Goal: Task Accomplishment & Management: Manage account settings

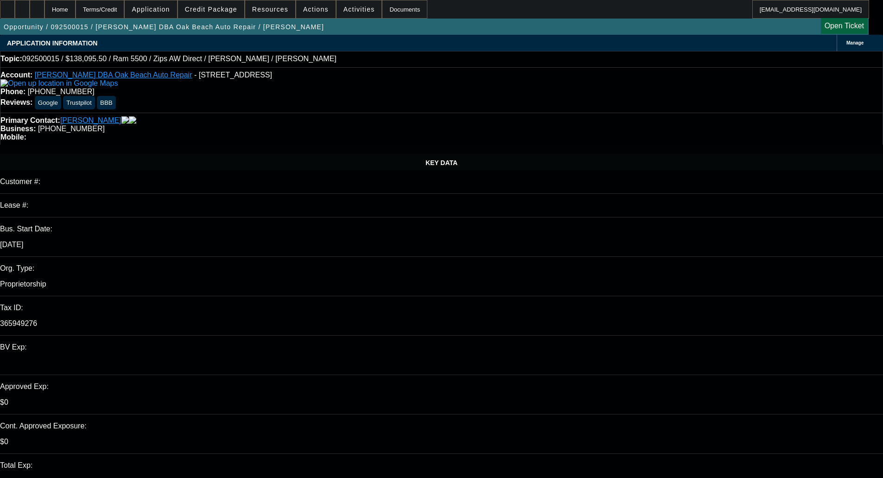
select select "0"
select select "6"
select select "0"
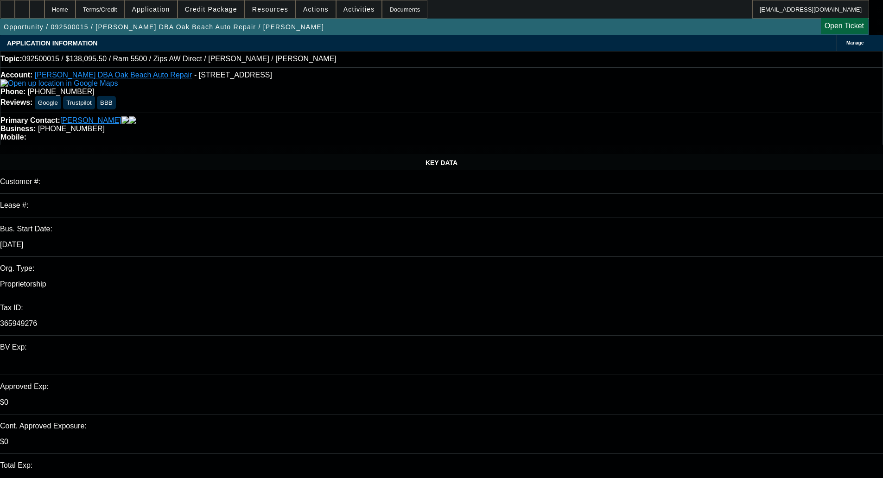
select select "0"
select select "6"
select select "0"
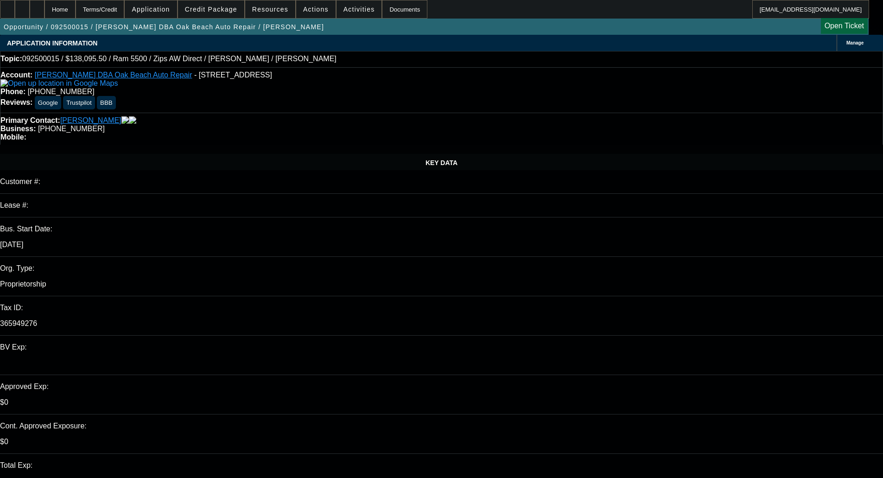
select select "0"
select select "6"
select select "0"
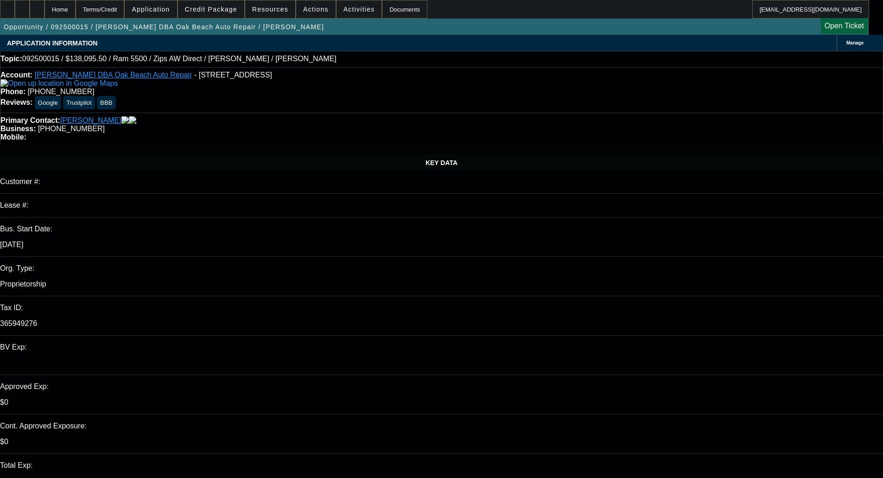
select select "6"
click at [225, 9] on span "Credit Package" at bounding box center [211, 9] width 52 height 7
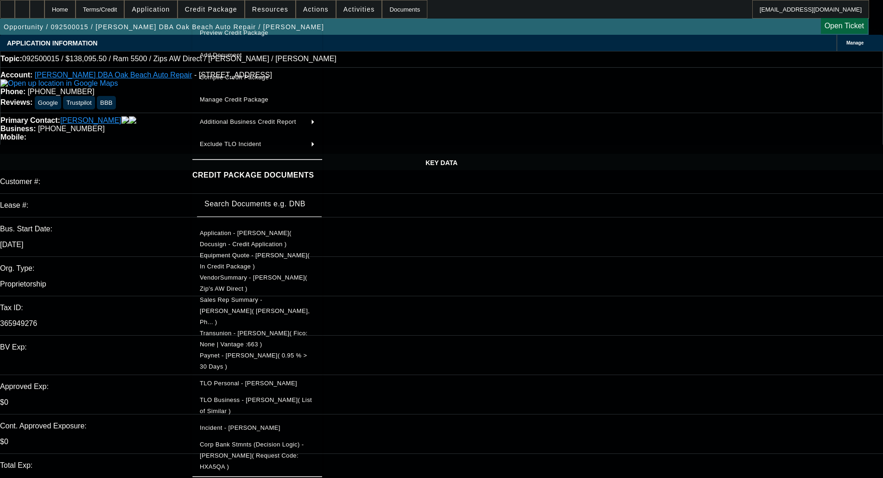
click at [243, 352] on span "Paynet - Henry Simmons( 0.95 % > 30 Days )" at bounding box center [253, 361] width 107 height 18
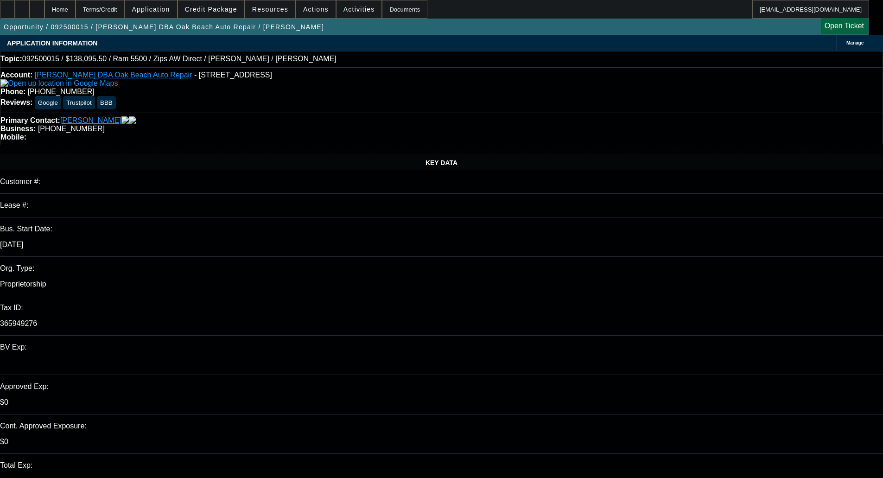
click at [846, 45] on span "Manage" at bounding box center [854, 42] width 17 height 5
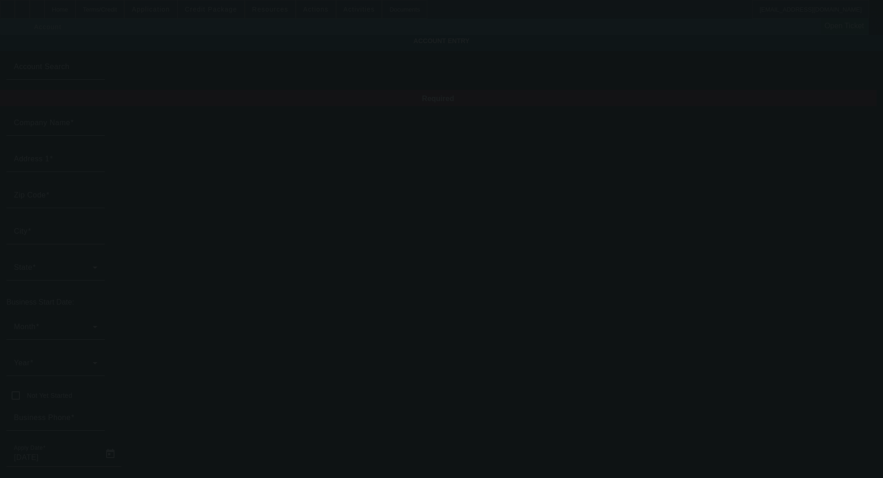
type input "Henry Simmons"
type input "6701 Oak Beach Rd"
type input "48467"
type input "Port Austin"
type input "(989) 738-5346"
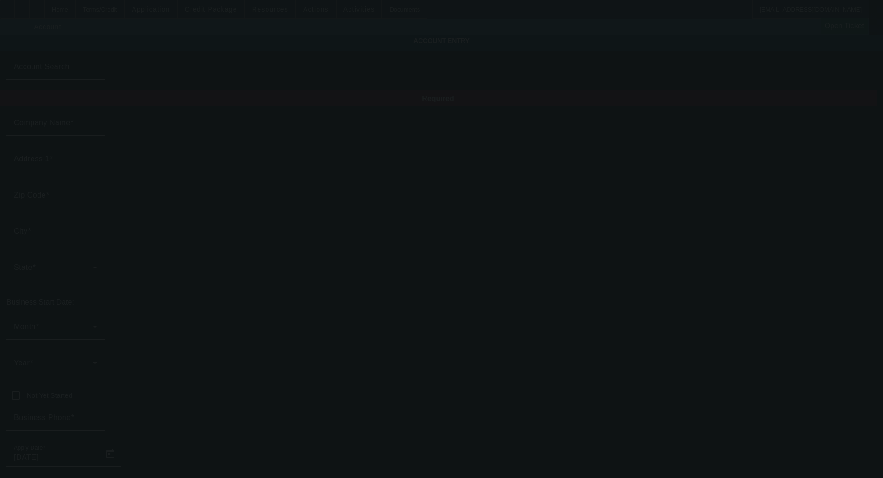
type input "Oak Beach Auto Repair"
type input "oakbeachautorepair@comcast.net"
type input "365949276"
type input "http://Oakbeachauto.Com"
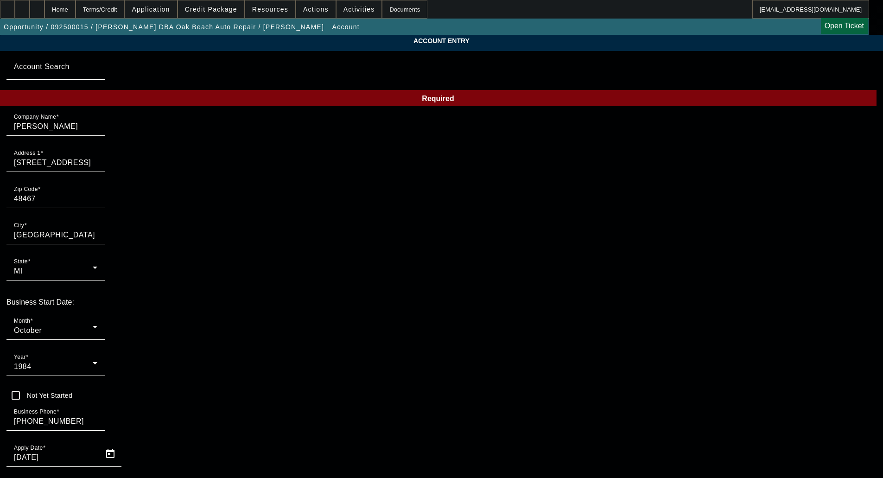
type input "9/2/2025"
click at [30, 318] on mat-label "Month" at bounding box center [22, 321] width 16 height 6
click at [213, 393] on span "November" at bounding box center [203, 393] width 36 height 11
click at [97, 350] on div "Year 1984" at bounding box center [55, 363] width 83 height 26
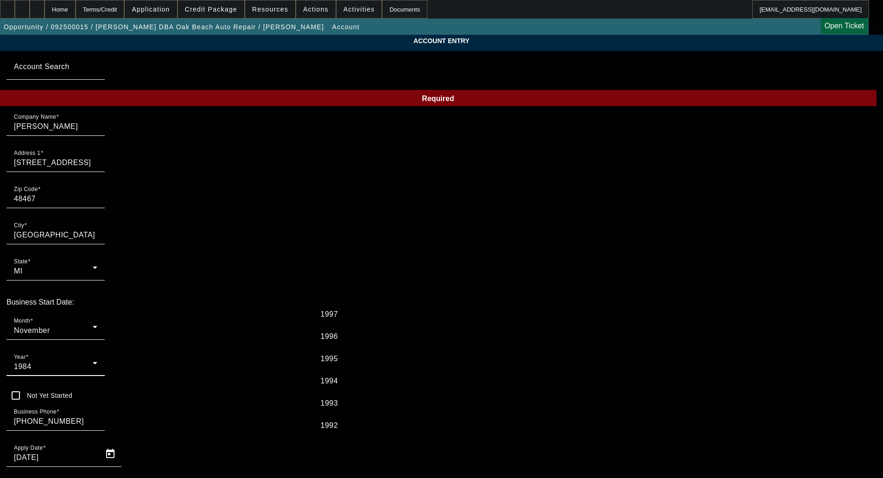
scroll to position [645, 0]
click at [328, 381] on span "1996" at bounding box center [330, 382] width 18 height 11
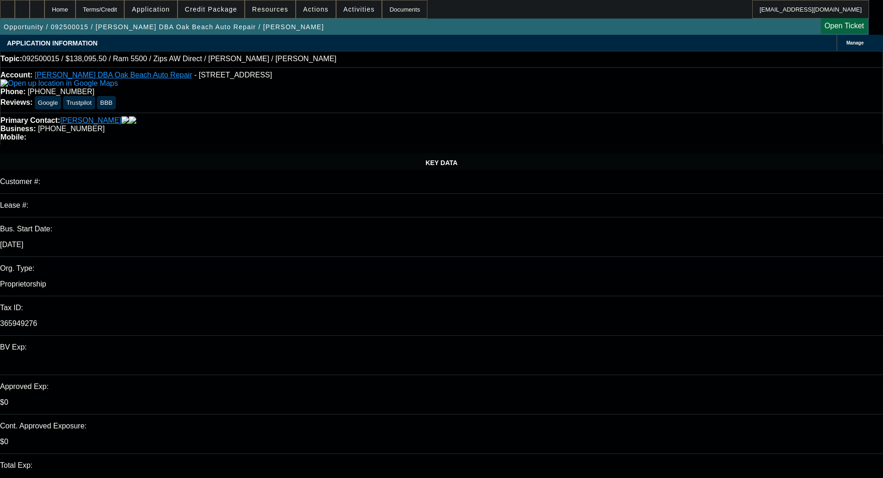
select select "0"
select select "6"
select select "0"
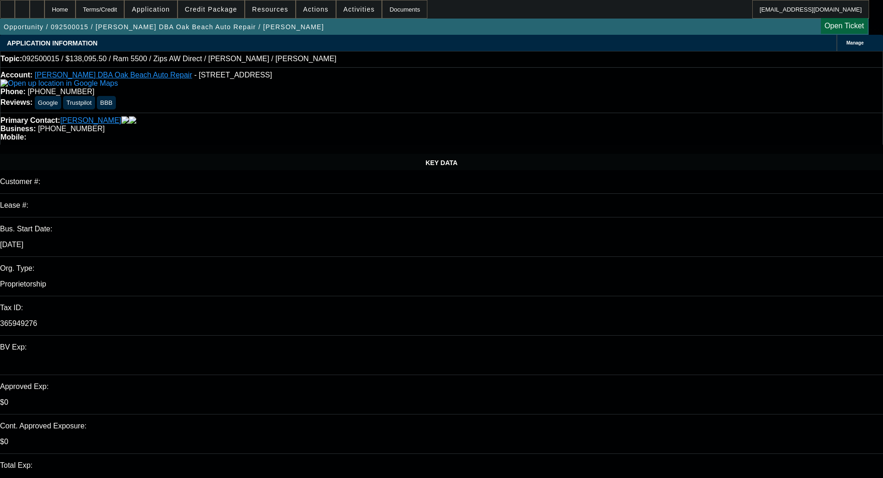
select select "0"
select select "6"
select select "0"
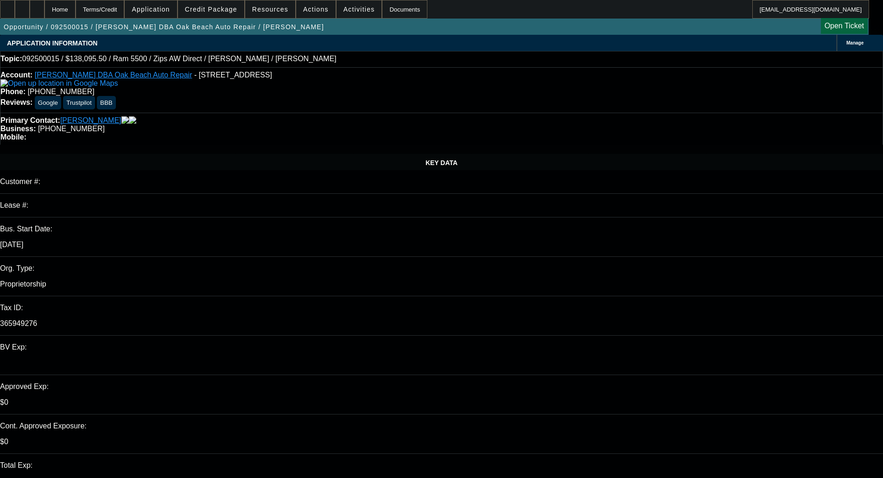
select select "0"
select select "6"
select select "0"
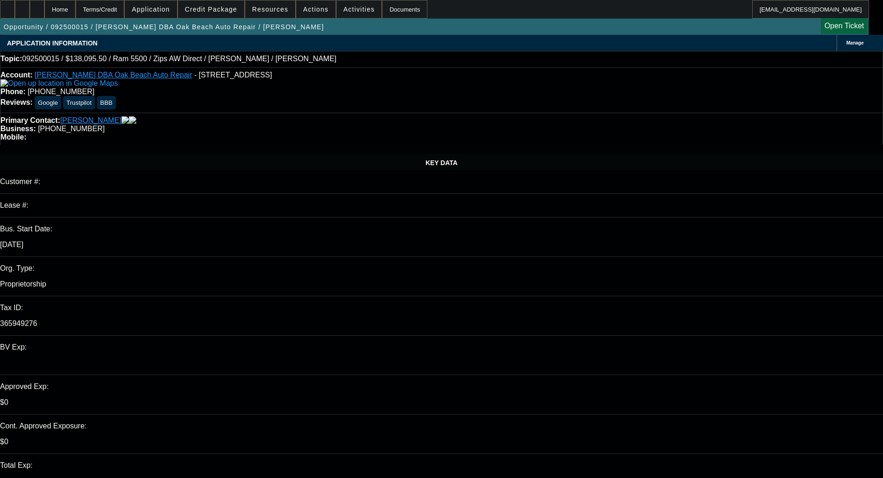
select select "6"
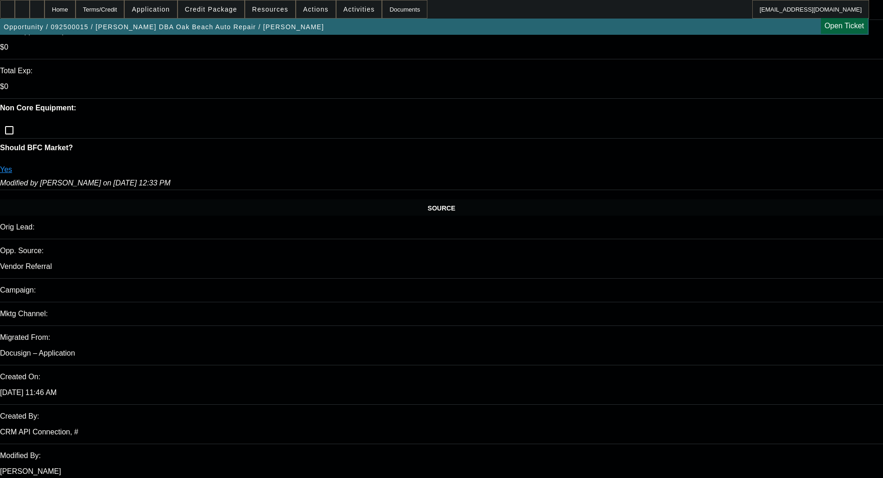
scroll to position [416, 0]
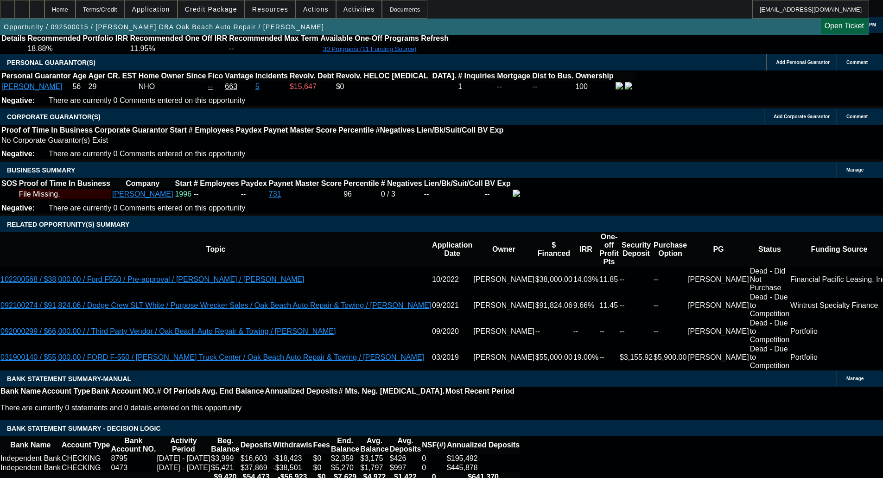
scroll to position [1389, 0]
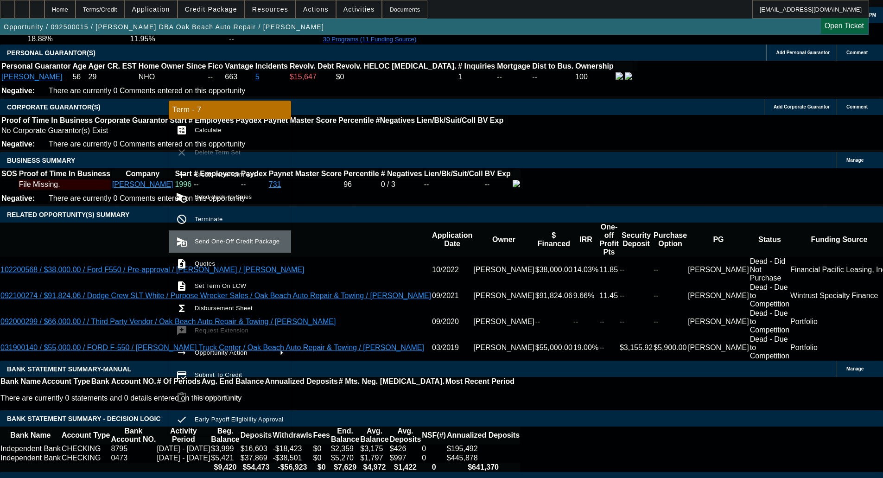
click at [224, 238] on span "Send One-Off Credit Package" at bounding box center [237, 241] width 85 height 7
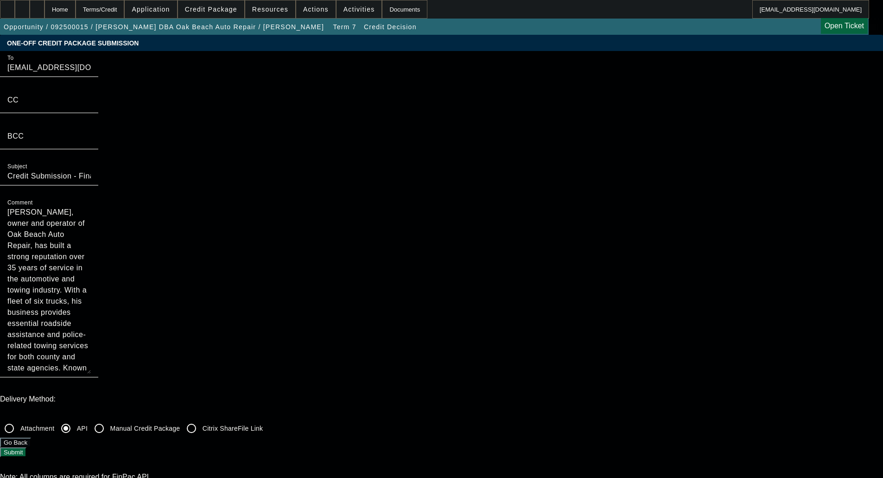
click at [91, 207] on textarea "Henry Simmons, owner and operator of Oak Beach Auto Repair, has built a strong …" at bounding box center [48, 290] width 83 height 167
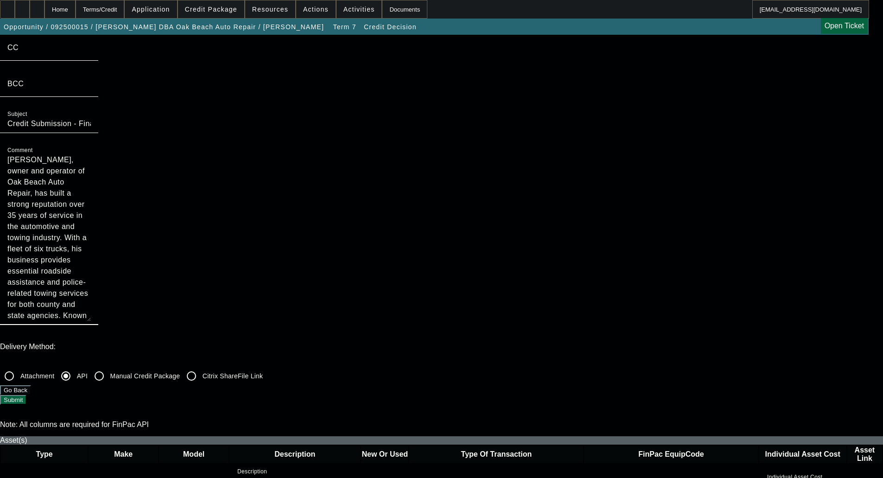
scroll to position [278, 0]
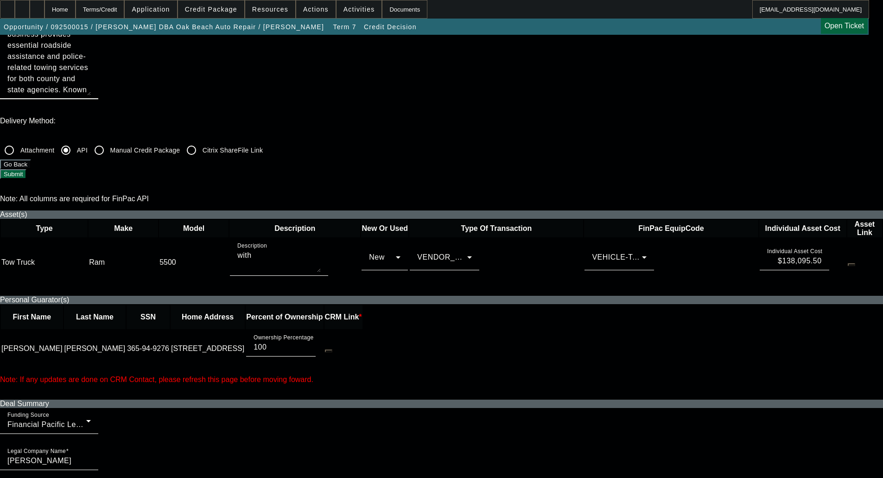
click at [592, 253] on span "VEHICLE-Tow Truck" at bounding box center [627, 257] width 71 height 8
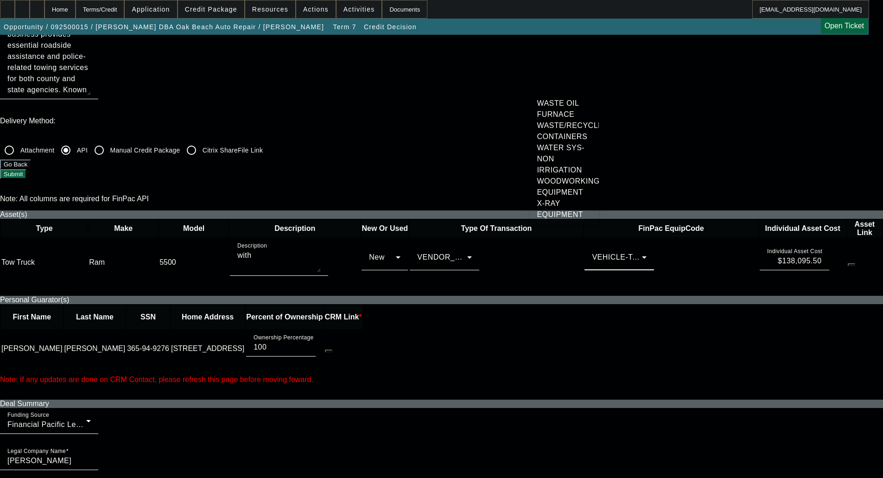
click at [569, 84] on div at bounding box center [441, 239] width 883 height 478
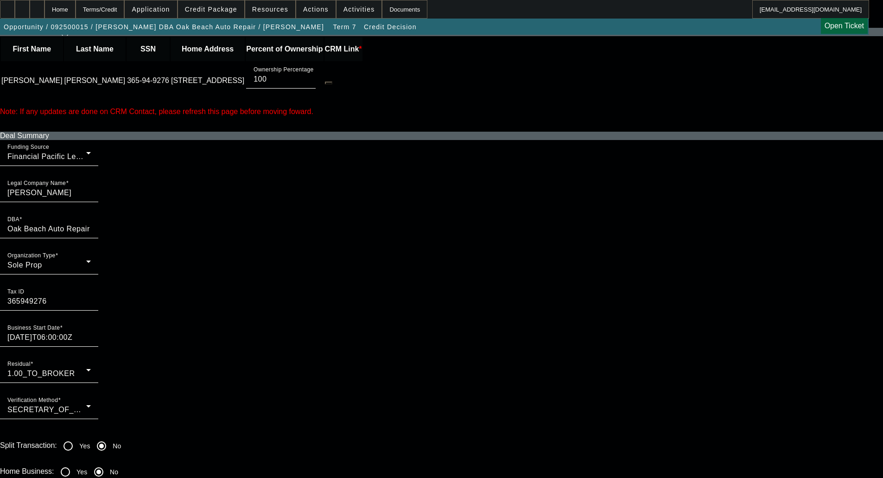
scroll to position [463, 0]
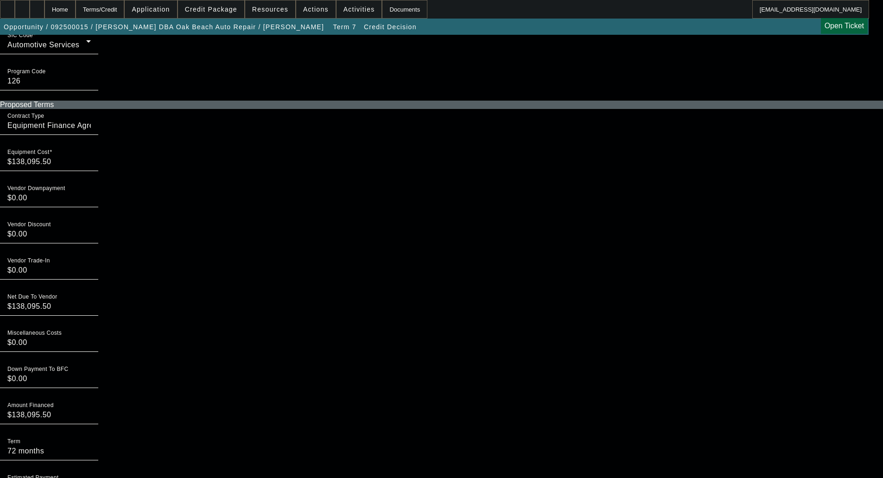
scroll to position [1205, 0]
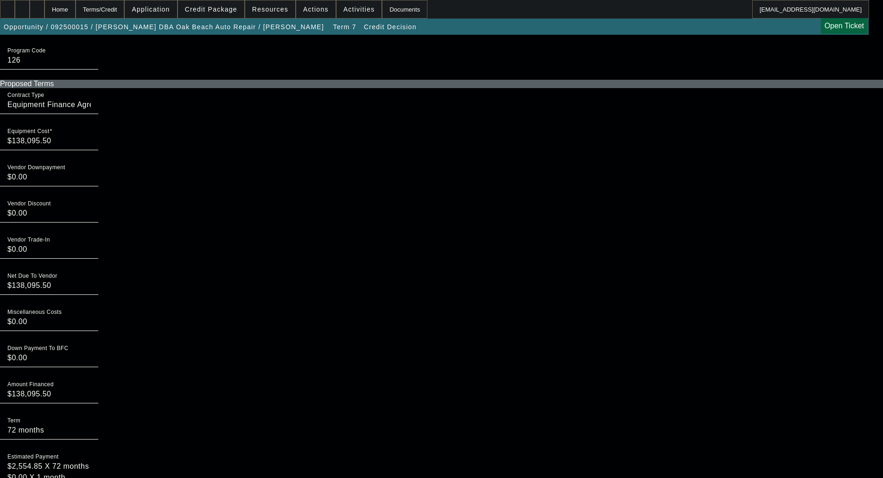
click at [91, 461] on textarea "$2,554.85 X 72 months $0.00 X 1 month" at bounding box center [48, 472] width 83 height 22
type textarea "$2,554.85 X 60 months $0.00 X 1 month"
drag, startPoint x: 199, startPoint y: 261, endPoint x: 152, endPoint y: 265, distance: 47.0
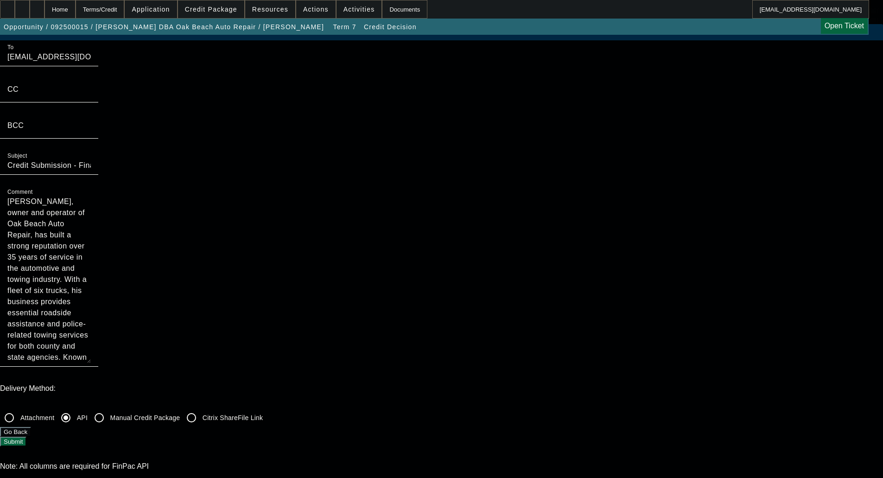
scroll to position [0, 0]
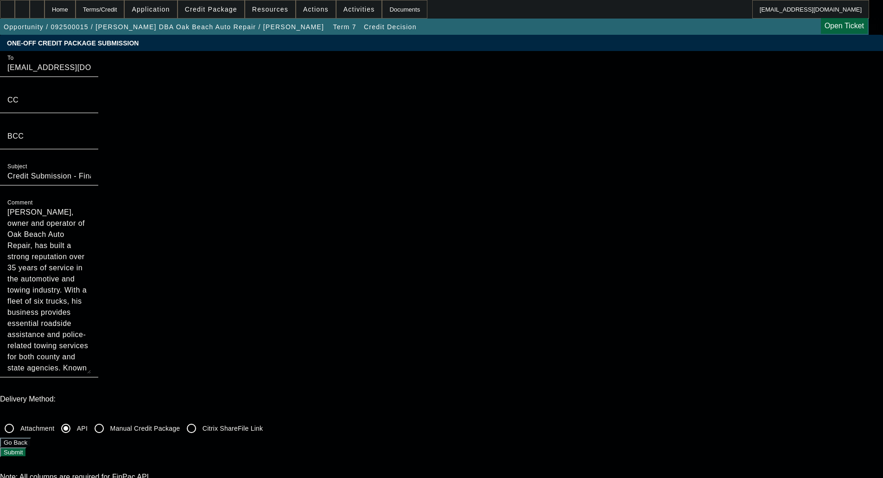
type input "60 months"
click at [26, 447] on button "Submit" at bounding box center [13, 452] width 26 height 10
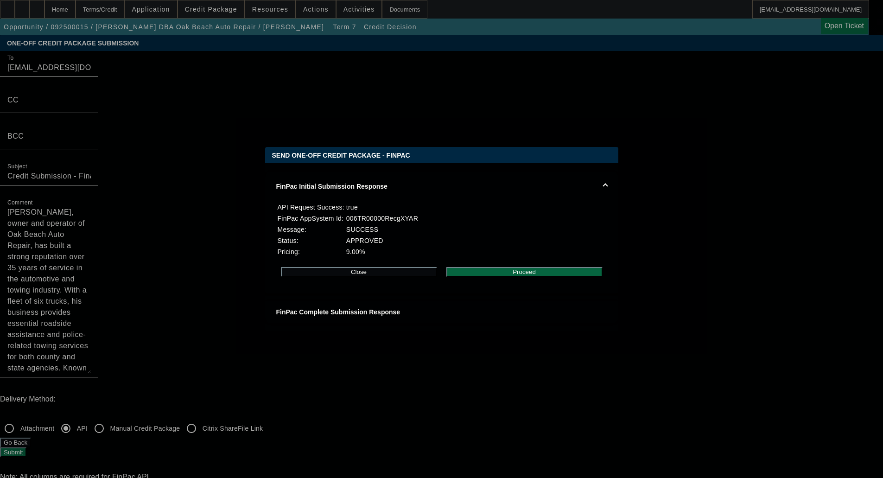
click at [530, 277] on button "Proceed" at bounding box center [524, 272] width 156 height 10
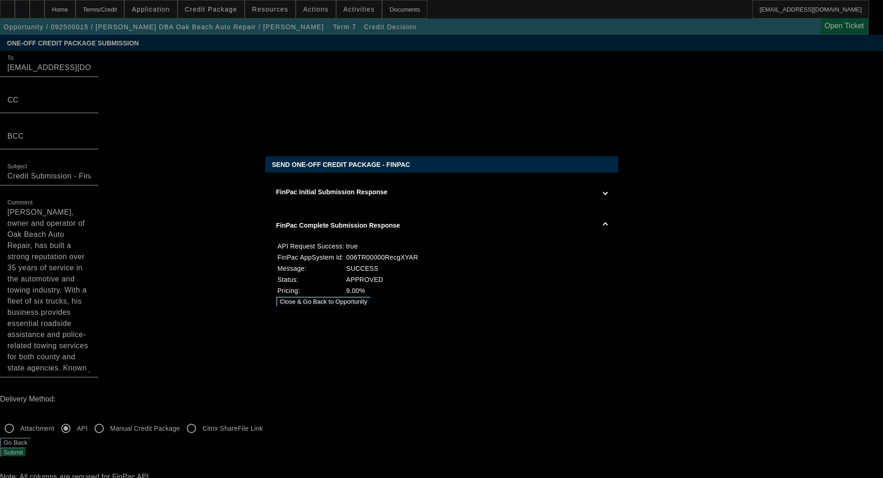
click at [371, 301] on button "Close & Go Back to Opportunity" at bounding box center [323, 301] width 95 height 10
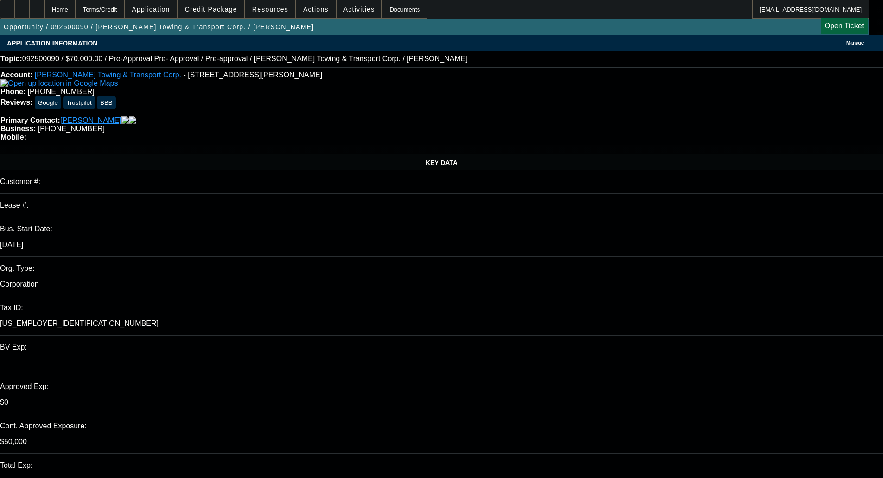
select select "0"
select select "0.1"
select select "4"
select select "0"
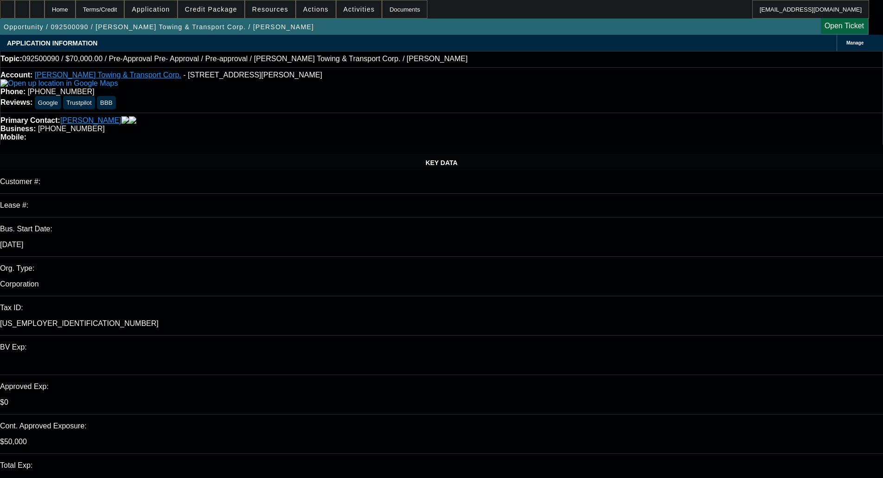
select select "2"
select select "0.1"
select select "4"
select select "0"
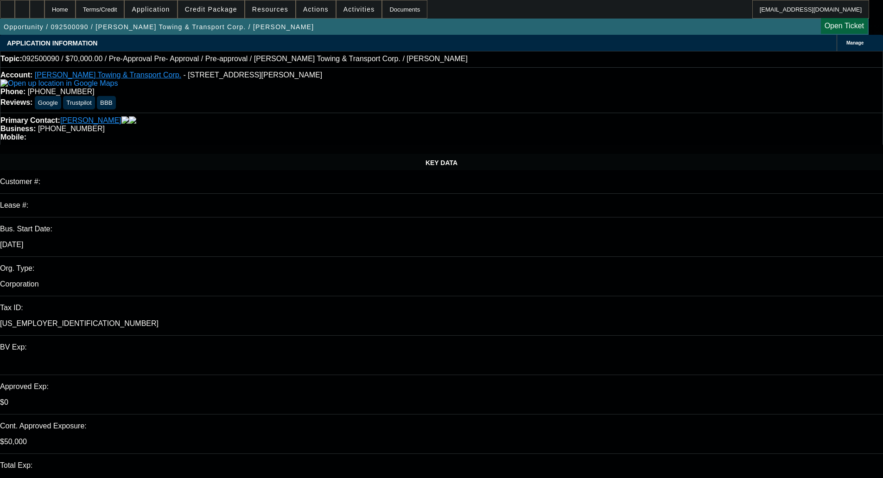
select select "2"
select select "0.1"
select select "4"
select select "0"
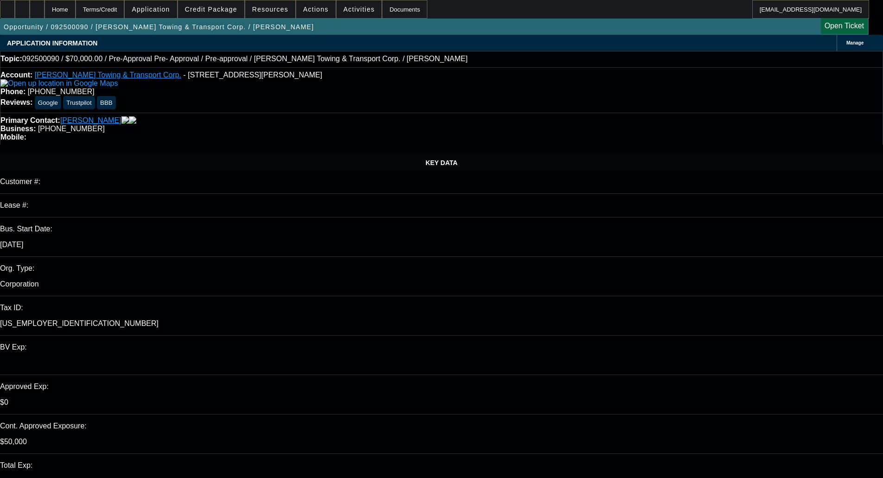
select select "0"
select select "0.1"
select select "4"
click at [237, 12] on span "Credit Package" at bounding box center [211, 9] width 52 height 7
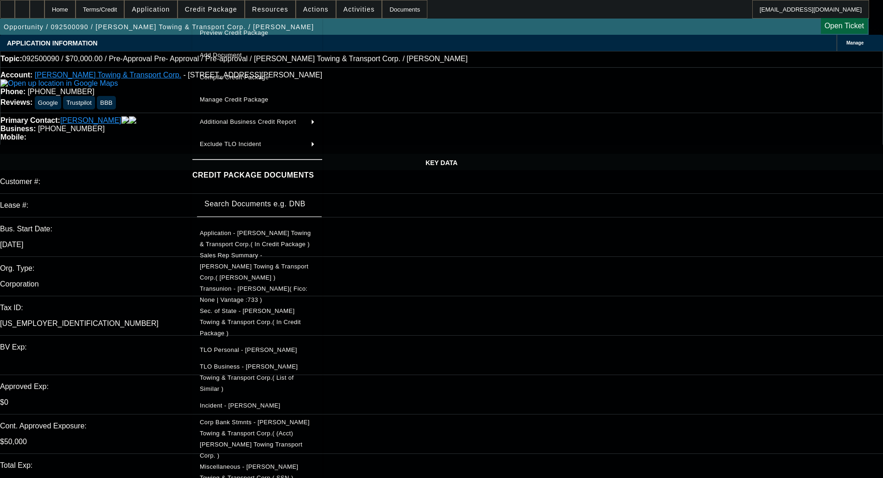
click at [236, 31] on span "Preview Credit Package" at bounding box center [234, 32] width 69 height 7
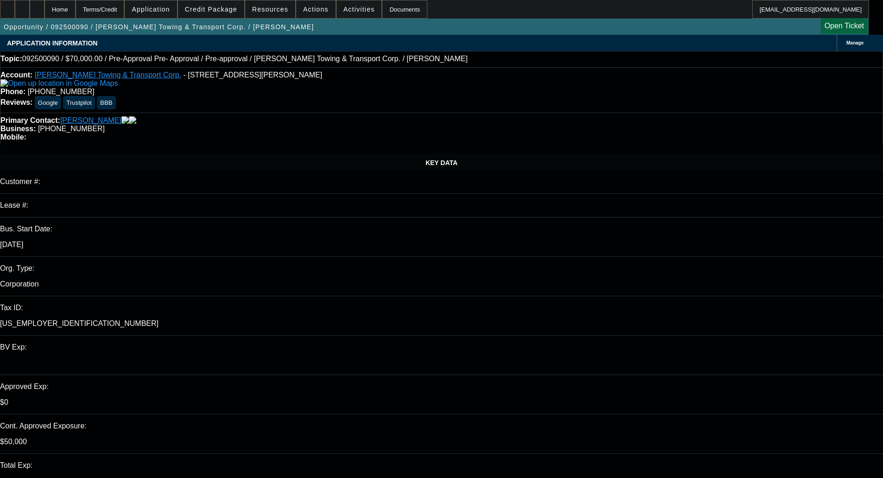
click at [217, 10] on span "Credit Package" at bounding box center [211, 9] width 52 height 7
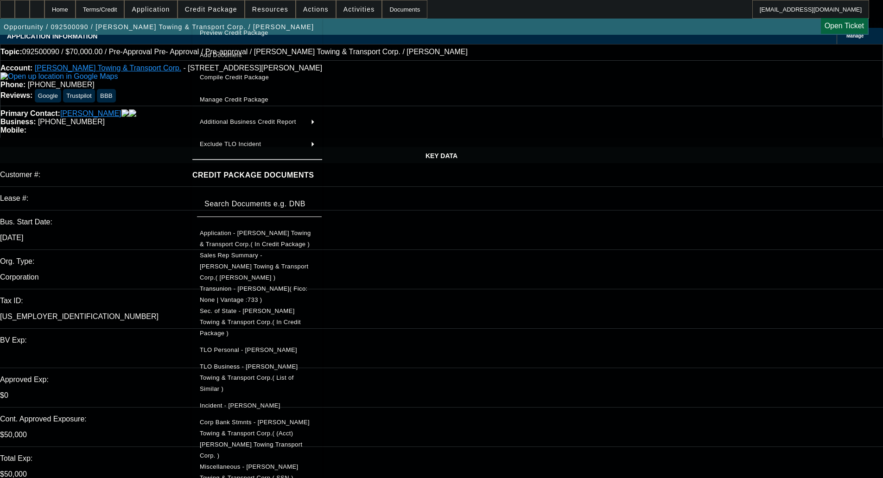
scroll to position [139, 0]
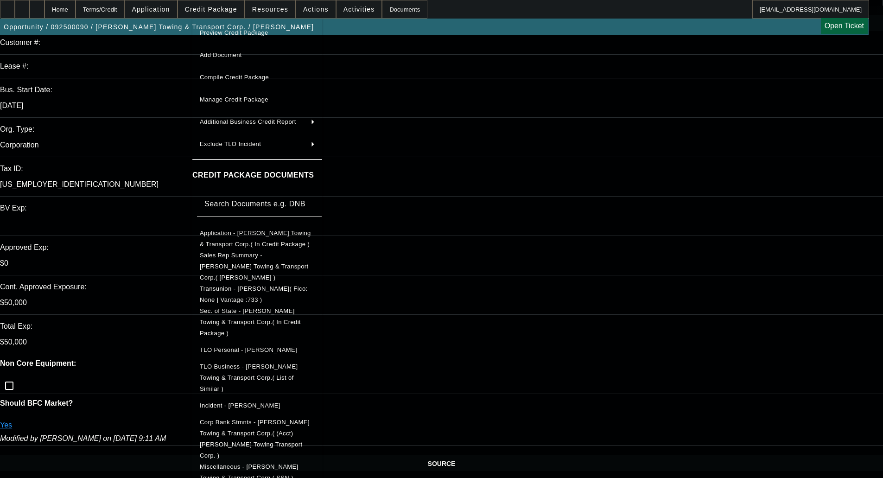
click at [298, 463] on span "Miscellaneous - Flores Towing & Transport Corp.( SSN )" at bounding box center [249, 472] width 99 height 18
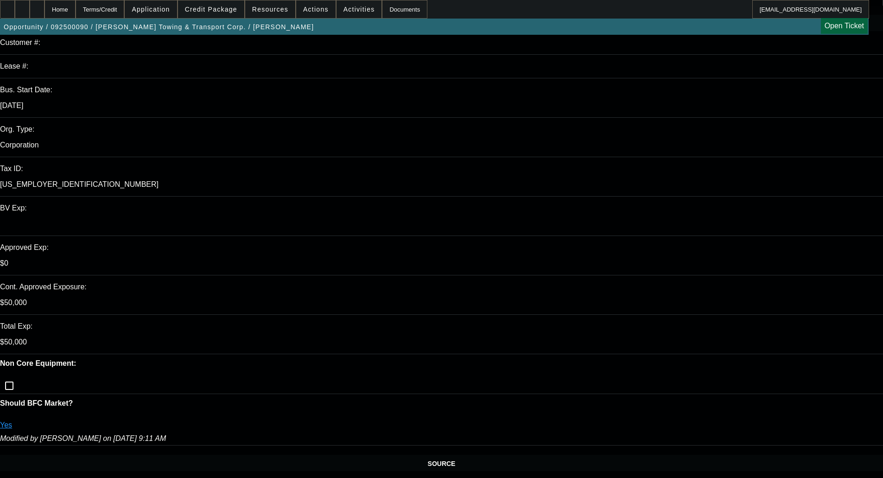
click at [226, 7] on span "Credit Package" at bounding box center [211, 9] width 52 height 7
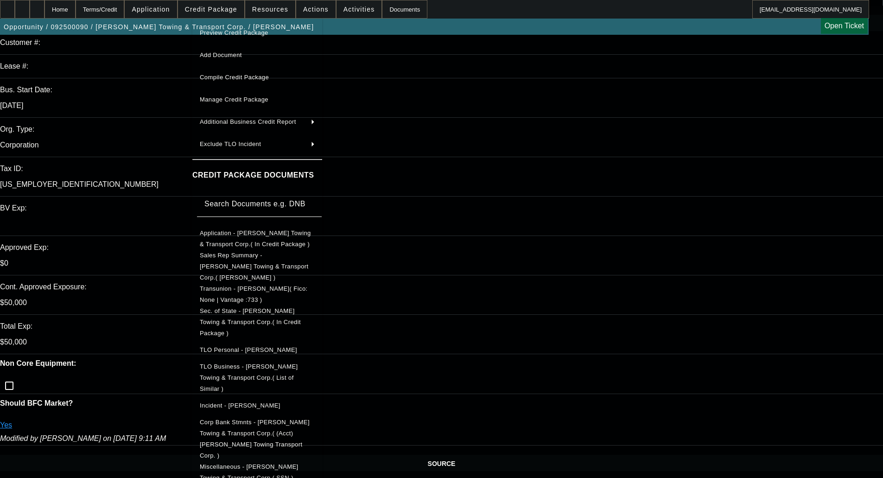
click at [234, 231] on span "Application - Flores Towing & Transport Corp.( In Credit Package )" at bounding box center [257, 238] width 115 height 22
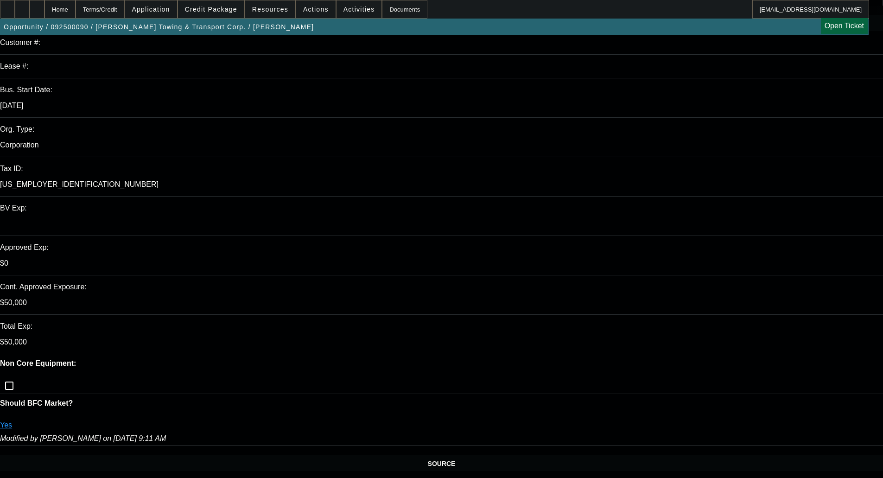
click at [219, 10] on span "Credit Package" at bounding box center [211, 9] width 52 height 7
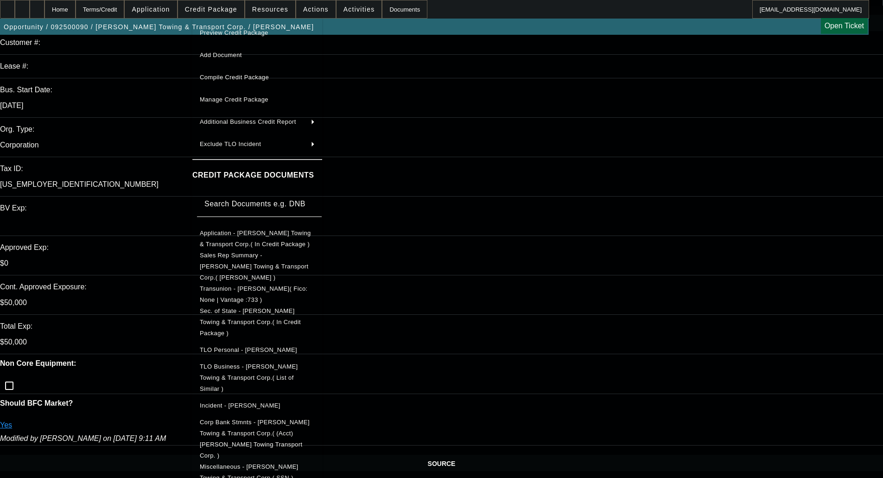
click at [240, 461] on span "Miscellaneous - Flores Towing & Transport Corp.( SSN )" at bounding box center [257, 472] width 115 height 22
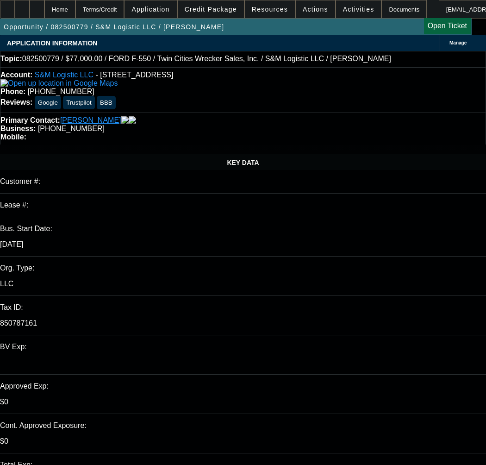
select select "0"
select select "6"
select select "0"
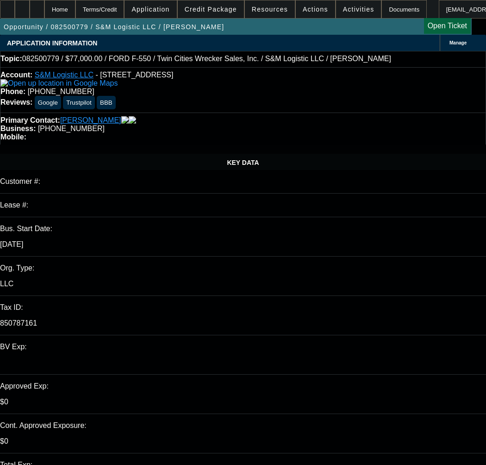
select select "0"
select select "6"
select select "0"
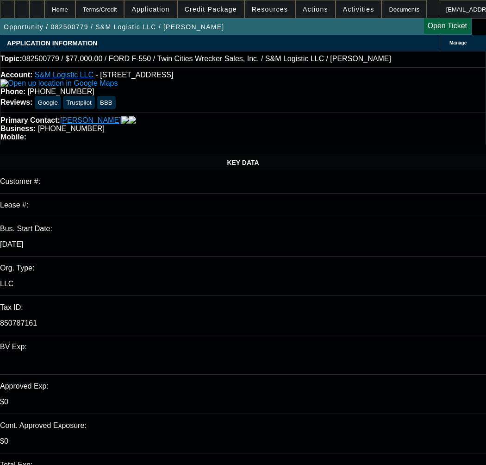
select select "0"
select select "6"
select select "0.2"
select select "2"
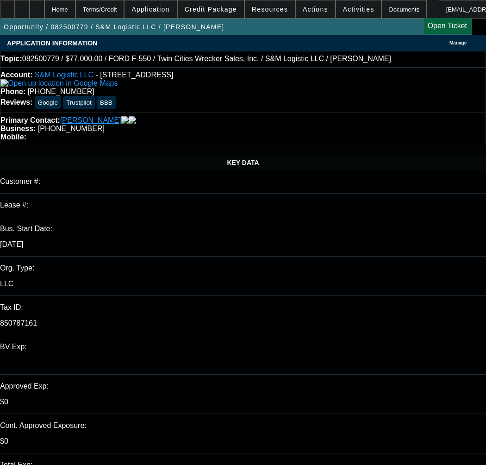
select select "0"
select select "6"
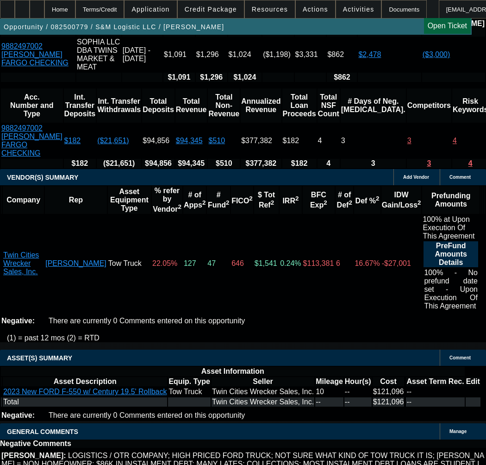
scroll to position [1807, 0]
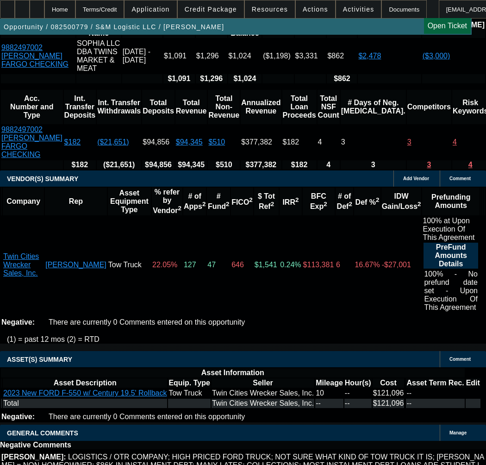
select select "5"
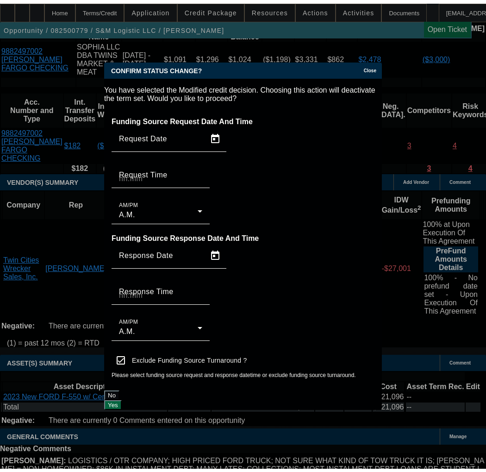
scroll to position [0, 0]
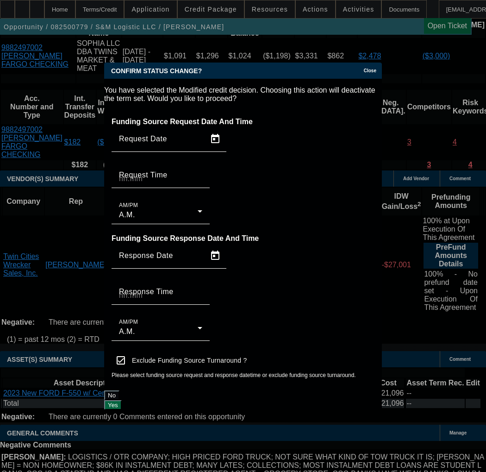
click at [122, 400] on button "Yes" at bounding box center [113, 405] width 18 height 10
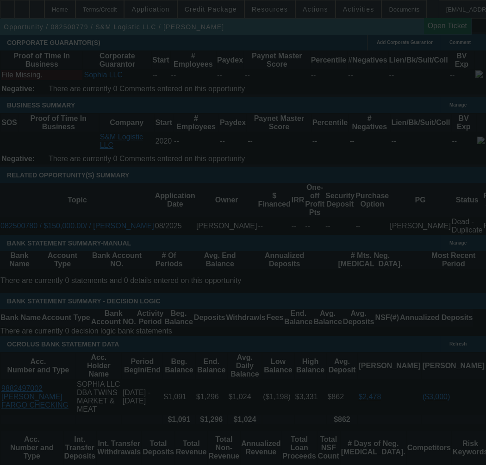
scroll to position [1482, 0]
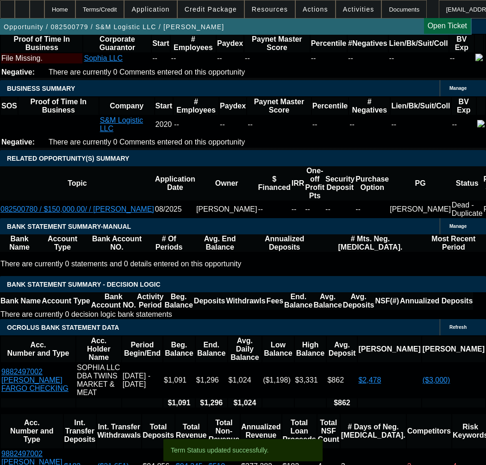
select select "0"
select select "6"
select select "0"
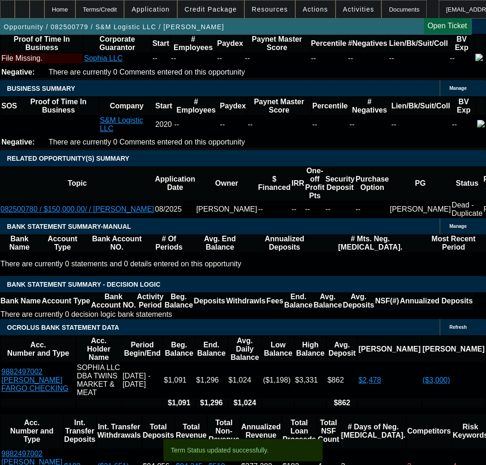
select select "0"
select select "6"
select select "0"
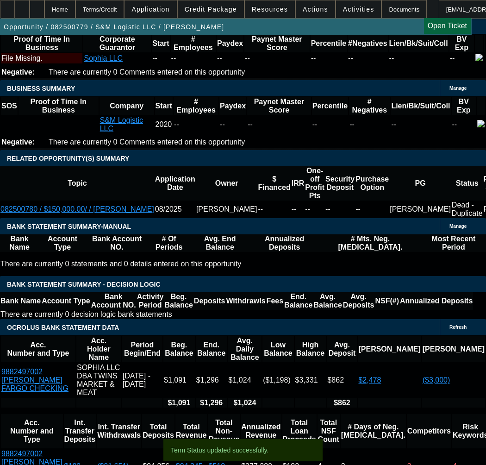
select select "0"
select select "6"
select select "0"
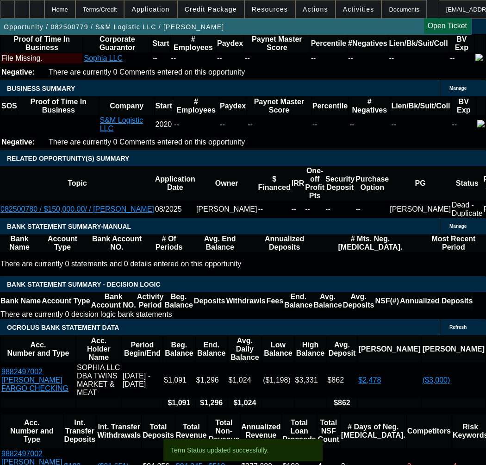
select select "6"
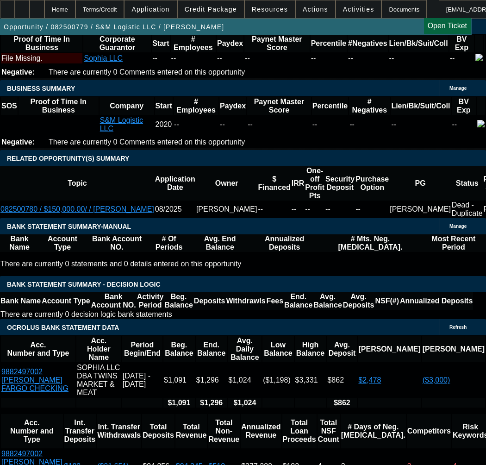
type input "$48,438.36"
type input "UNKNOWN"
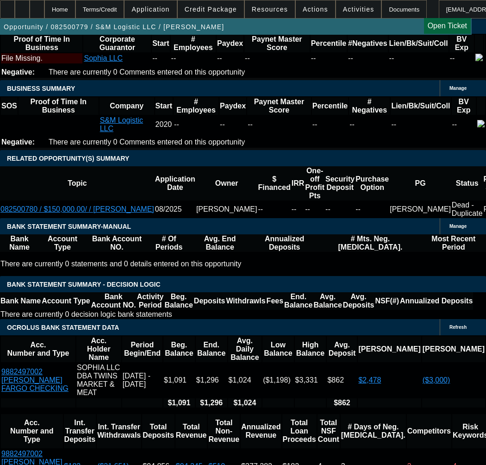
type input "$2,246.24"
type input "$48,438.36"
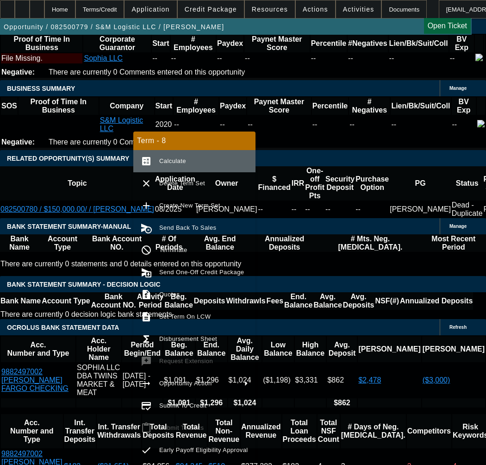
click at [171, 158] on span "Calculate" at bounding box center [172, 161] width 27 height 7
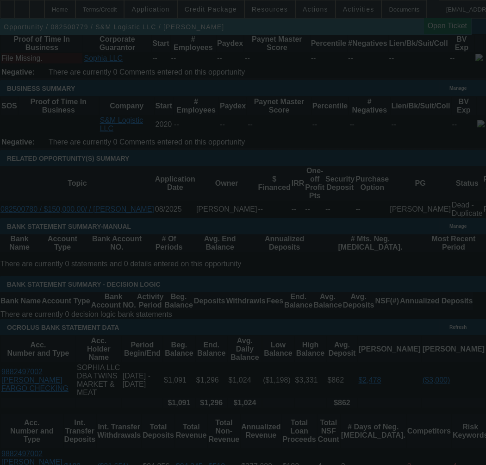
select select "0"
select select "6"
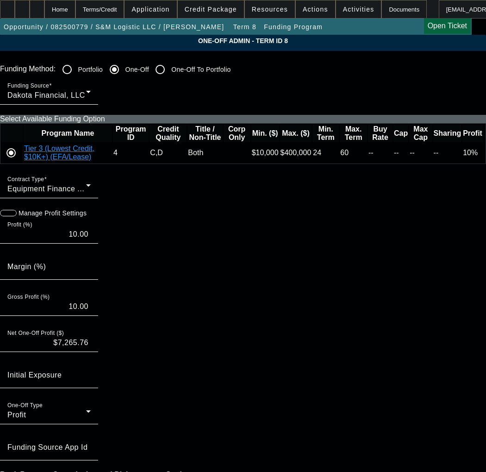
click at [81, 193] on span "Equipment Finance Agreement" at bounding box center [61, 189] width 108 height 8
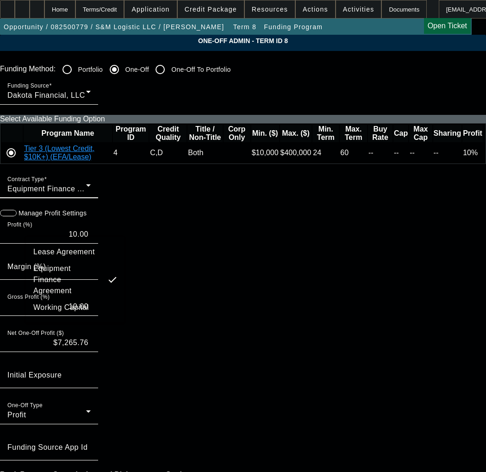
click at [57, 249] on span "Lease Agreement" at bounding box center [64, 251] width 62 height 11
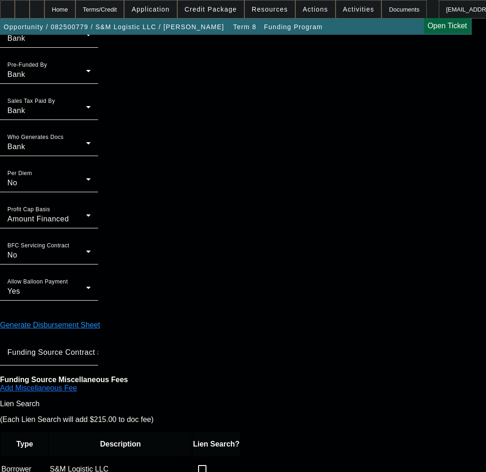
scroll to position [716, 0]
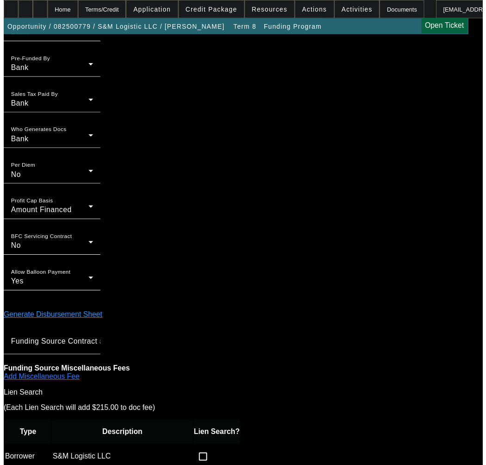
scroll to position [0, 0]
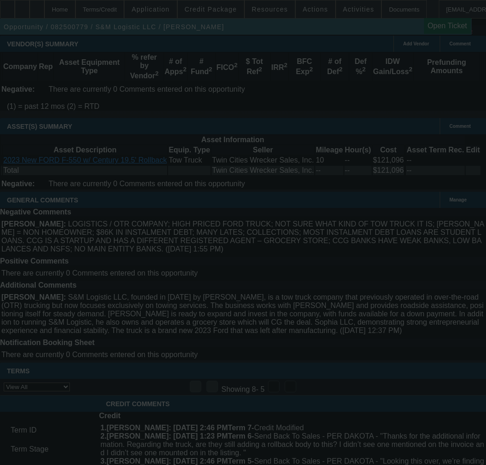
scroll to position [1995, 0]
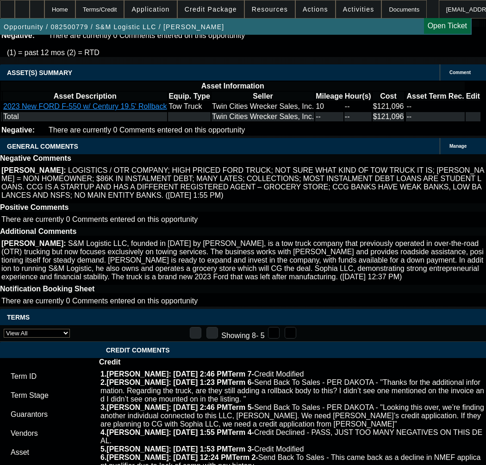
select select "0"
select select "6"
select select "0"
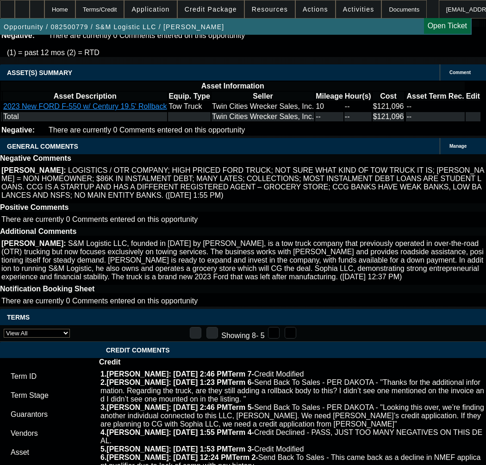
select select "0"
select select "6"
select select "0"
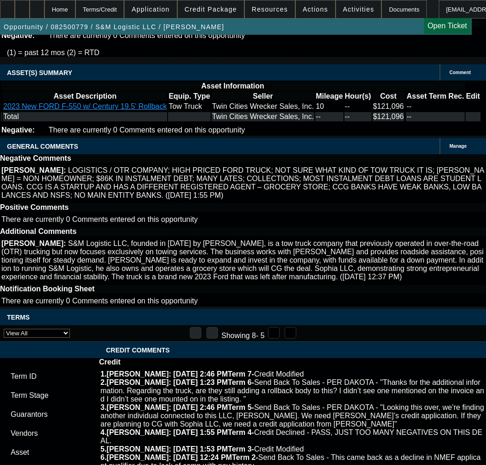
select select "0"
select select "6"
select select "0"
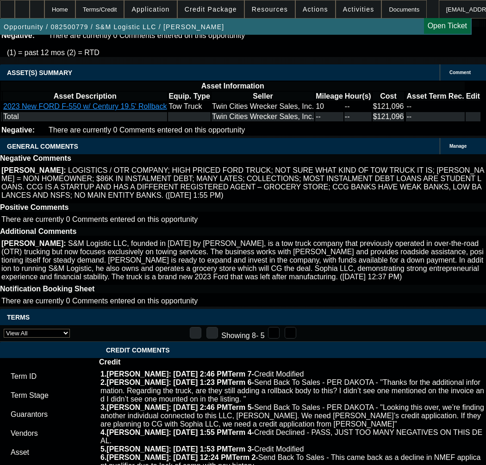
select select "6"
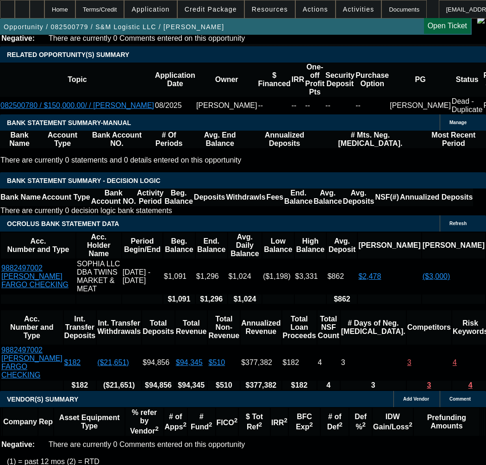
scroll to position [1503, 0]
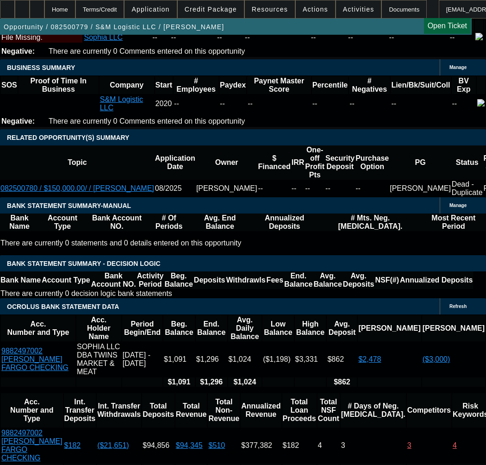
type input "$48,438.36"
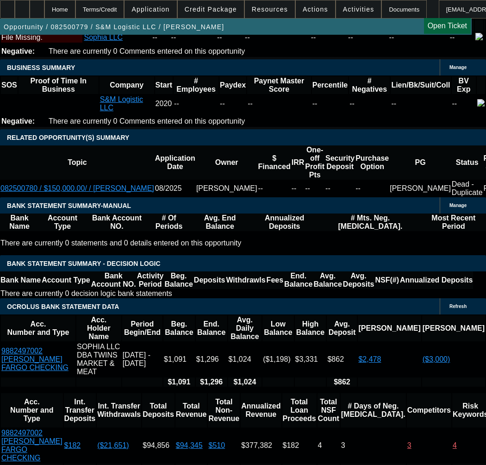
scroll to position [1543, 0]
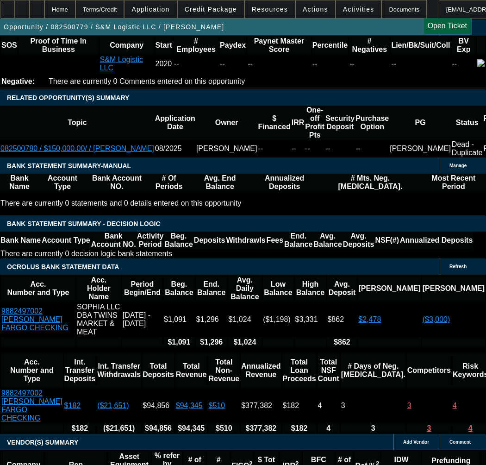
type input "$0.00"
paste input "48438.36"
type input "$48,438.36"
type input "UNKNOWN"
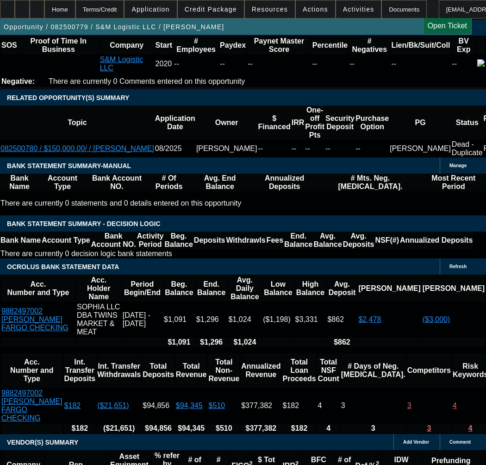
select select "2"
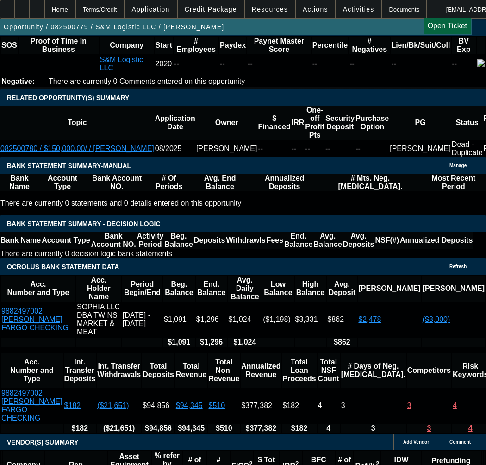
select select "21"
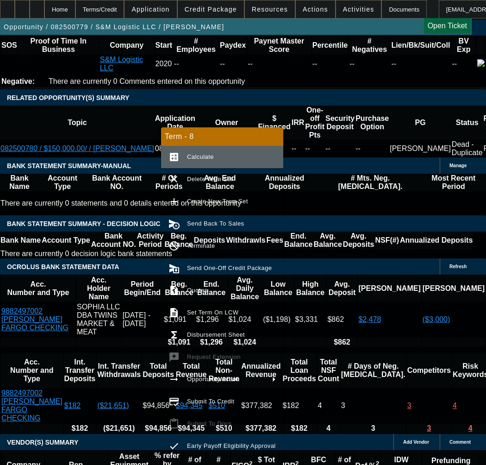
click at [205, 155] on span "Calculate" at bounding box center [200, 156] width 27 height 7
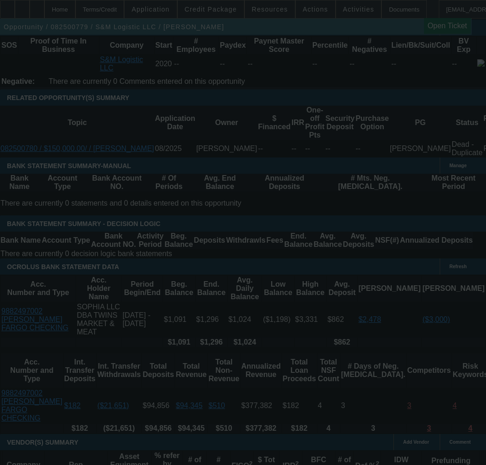
select select "0"
select select "2"
select select "0"
select select "21"
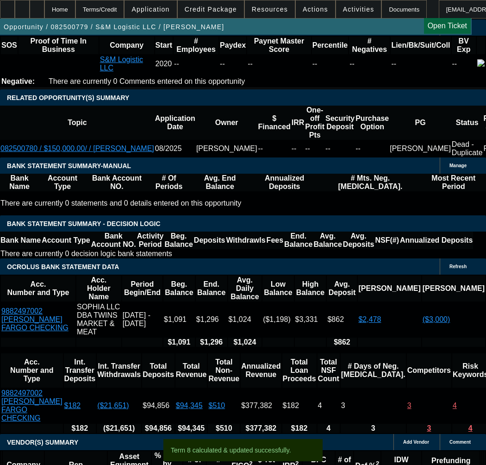
type input "UNKNOWN"
type input "4"
type input "$19,222.03"
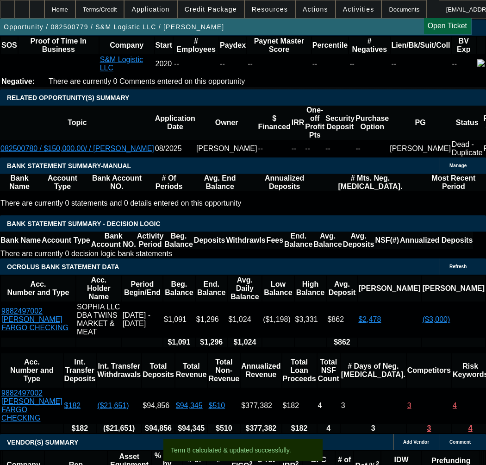
type input "48"
type input "$2,517.08"
type input "48"
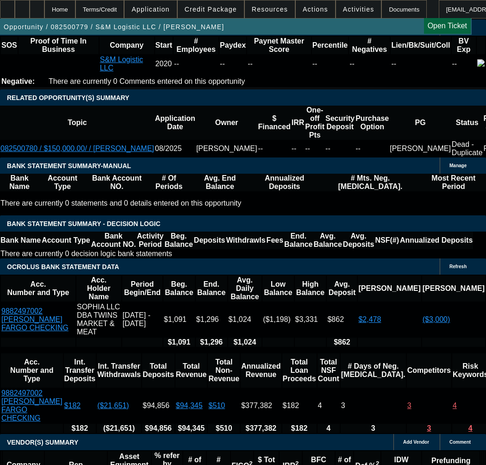
drag, startPoint x: 162, startPoint y: 118, endPoint x: 158, endPoint y: 110, distance: 8.9
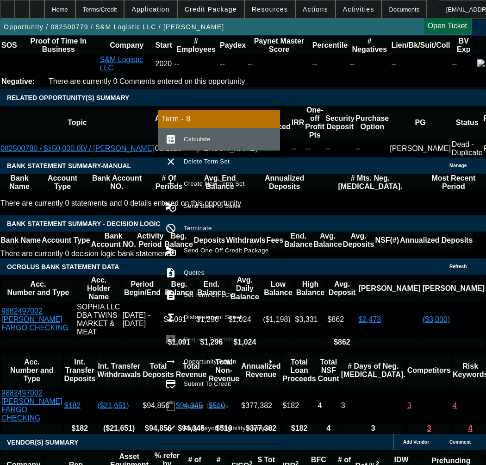
click at [192, 130] on button "calculate Calculate" at bounding box center [219, 139] width 122 height 22
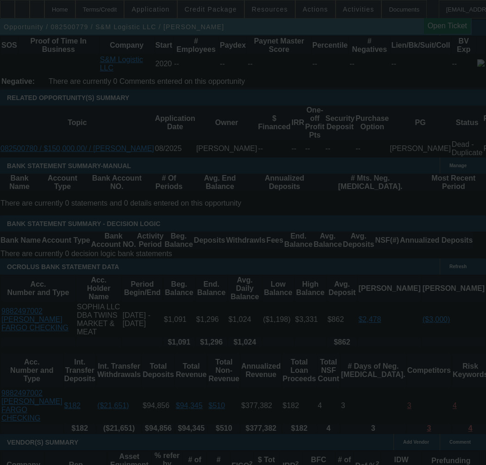
select select "0"
select select "2"
select select "0"
select select "21"
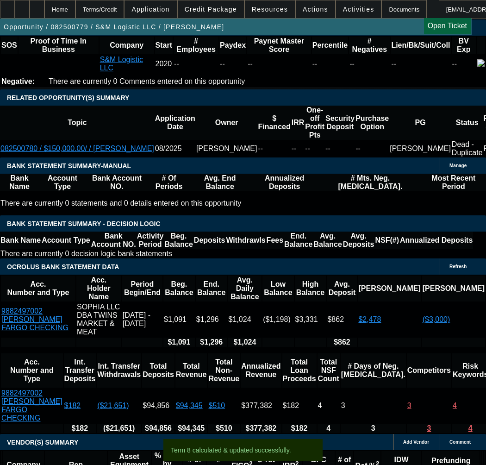
type input "3"
type input "UNKNOWN"
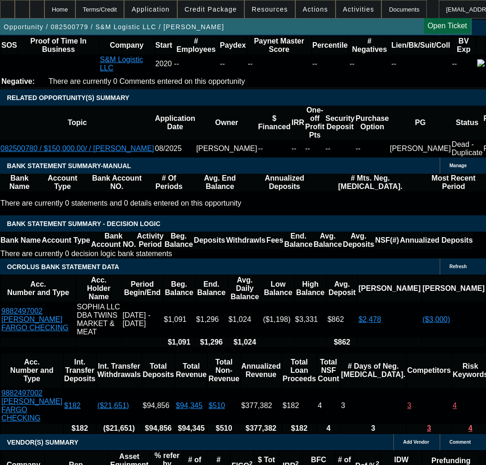
type input "3615"
type input "51.9"
type input "$3,615.00"
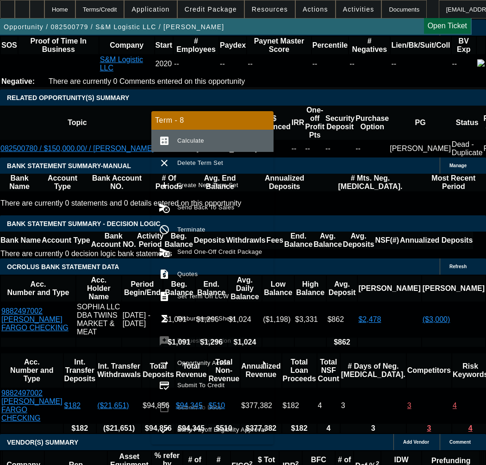
click at [193, 138] on span "Calculate" at bounding box center [190, 140] width 27 height 7
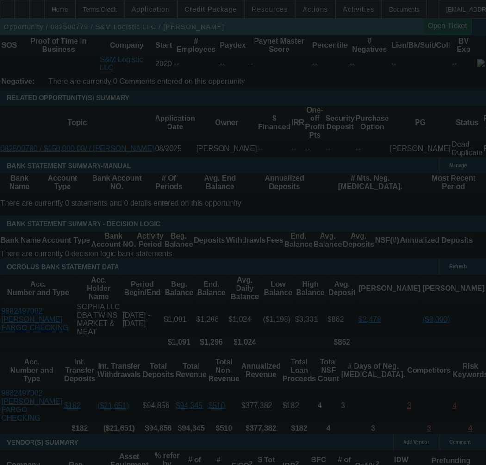
select select "0"
select select "2"
select select "0"
select select "21"
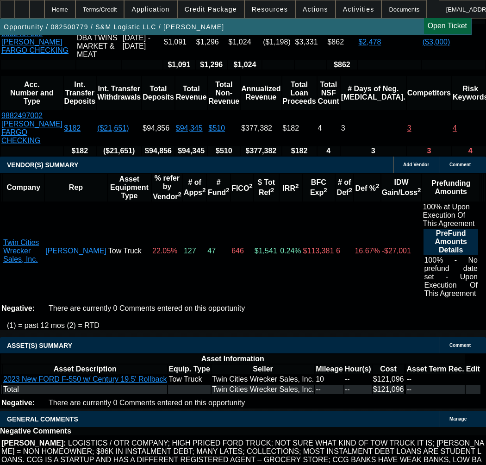
scroll to position [1821, 0]
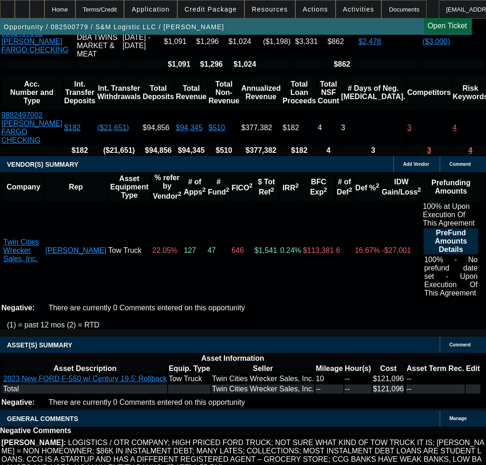
select select "9"
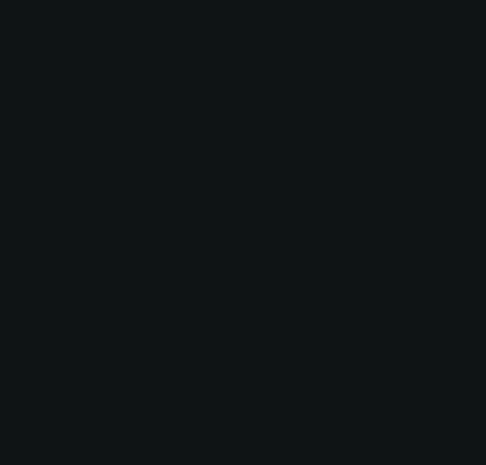
scroll to position [0, 0]
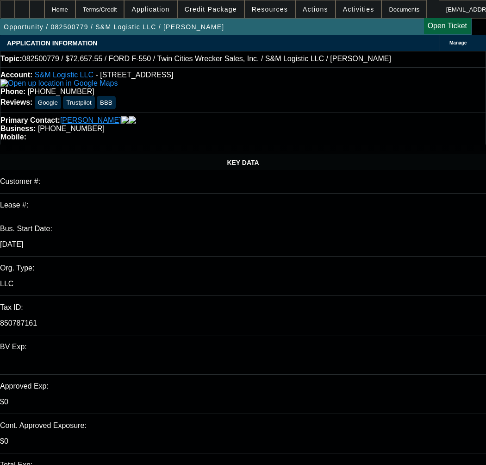
type input "11/4/2025"
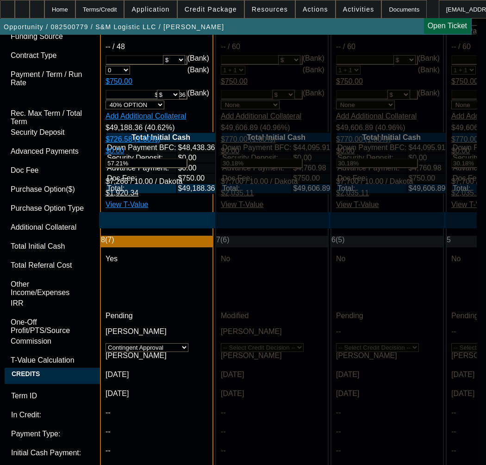
scroll to position [2872, 0]
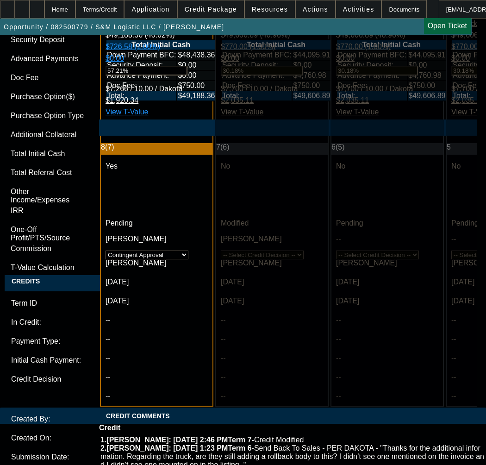
paste textarea "48,438.36"
type textarea "APPROVED BY DAKOTA - Cost of Equipment: $121,095.91; Payment: $3615.00; Terms 4…"
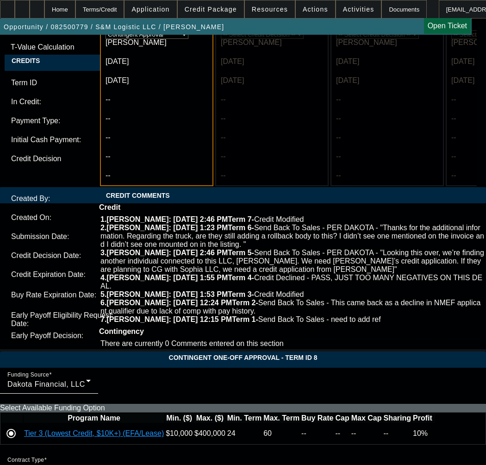
scroll to position [3104, 0]
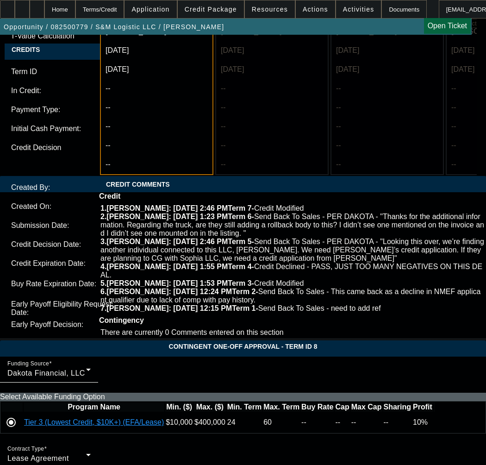
type textarea "CONTINGENT ON An invoice from the vendor with the vehicle being sole to Dakota …"
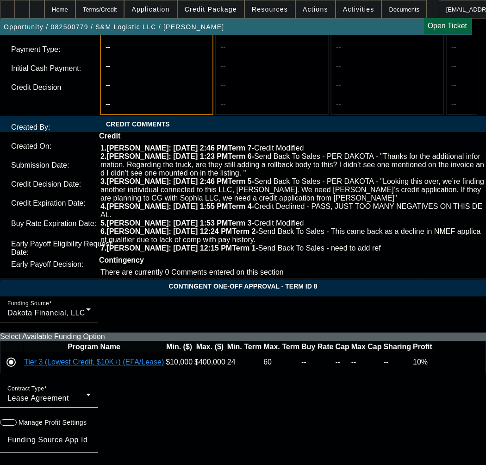
type input "01:20"
click at [113, 274] on span "4" at bounding box center [108, 273] width 17 height 17
type input "9/4/2025"
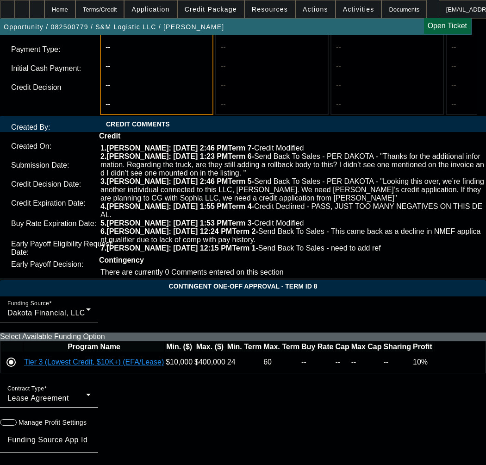
type input "02:34"
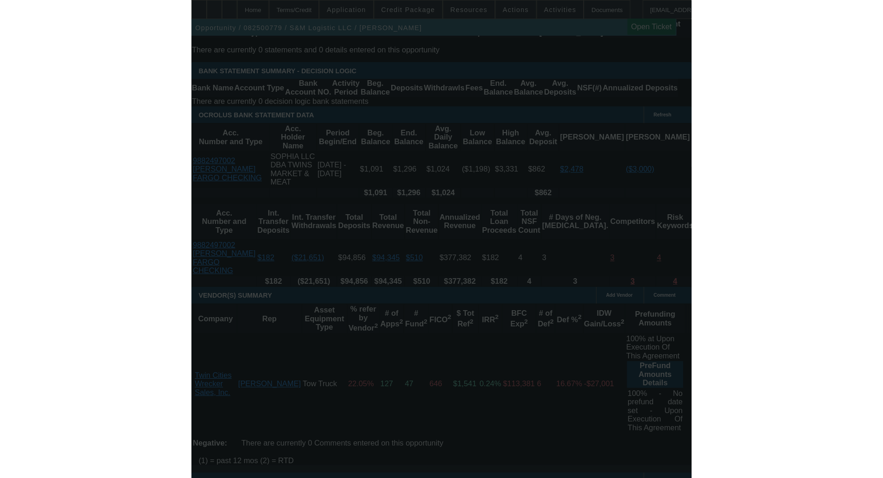
scroll to position [0, 0]
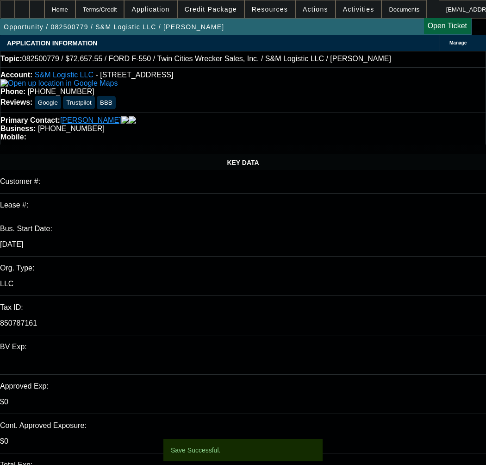
select select "0"
select select "2"
select select "0"
select select "21"
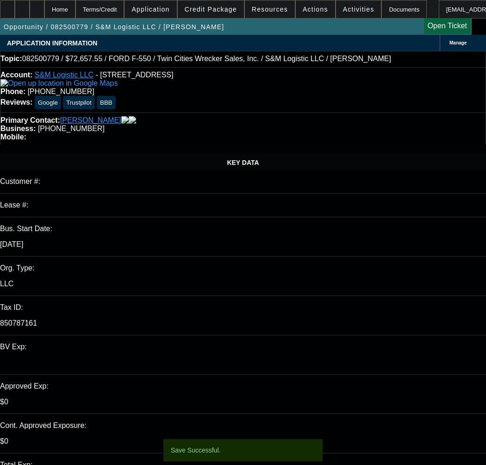
select select "0"
select select "2"
select select "0"
select select "21"
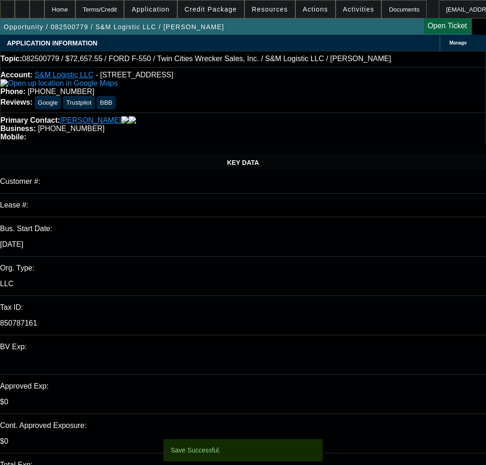
select select "0"
select select "6"
select select "0"
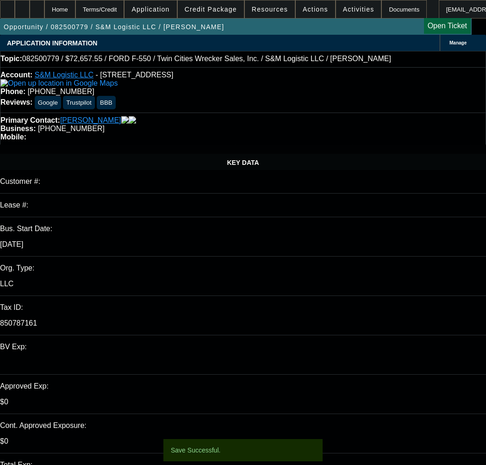
select select "0"
select select "6"
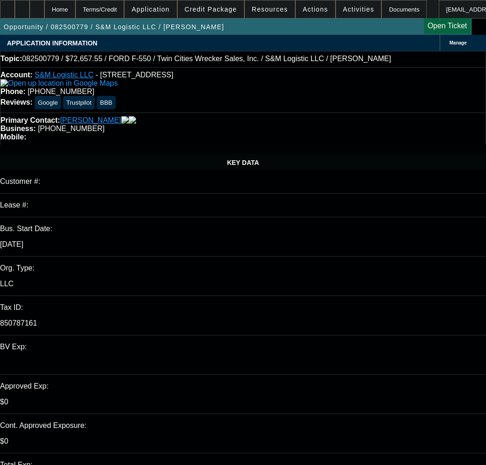
click at [22, 6] on icon at bounding box center [22, 6] width 0 height 0
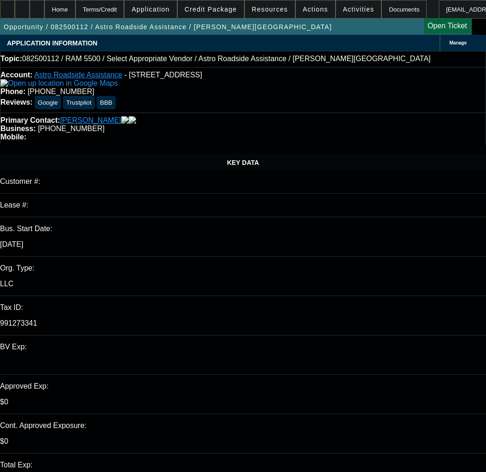
select select "0"
select select "2"
select select "0.1"
select select "4"
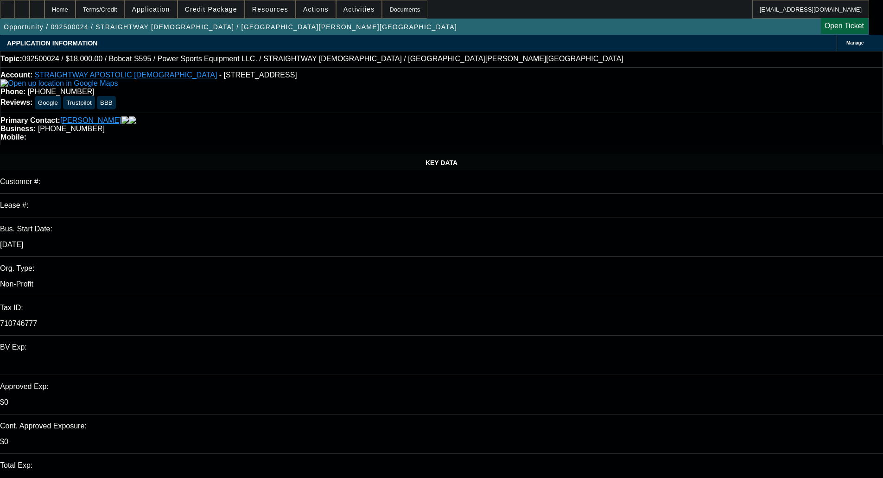
select select "0"
select select "5"
select select "0.15"
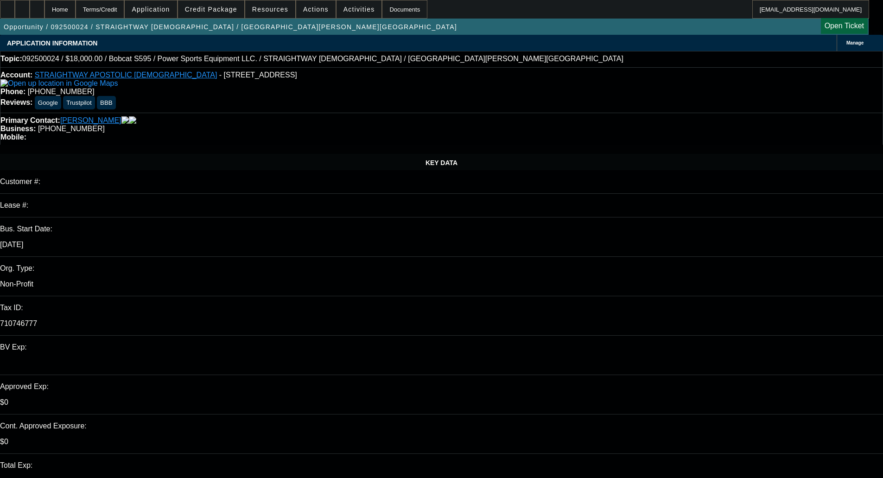
select select "0"
select select "0.1"
select select "4"
select select "0.15"
select select "0"
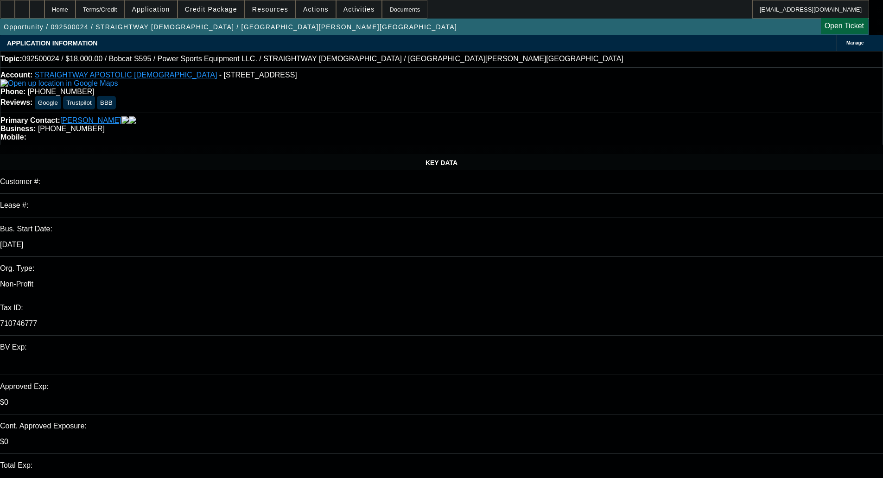
select select "0.1"
select select "4"
select select "0.15"
select select "0"
select select "0.1"
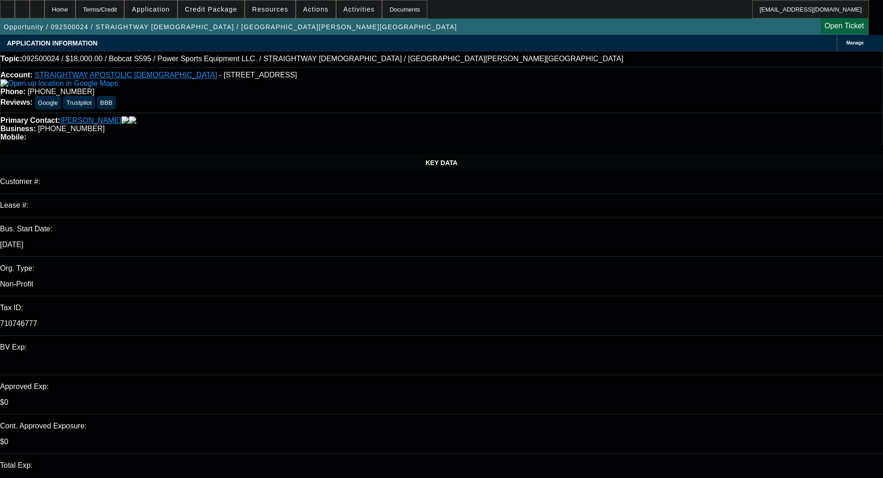
select select "4"
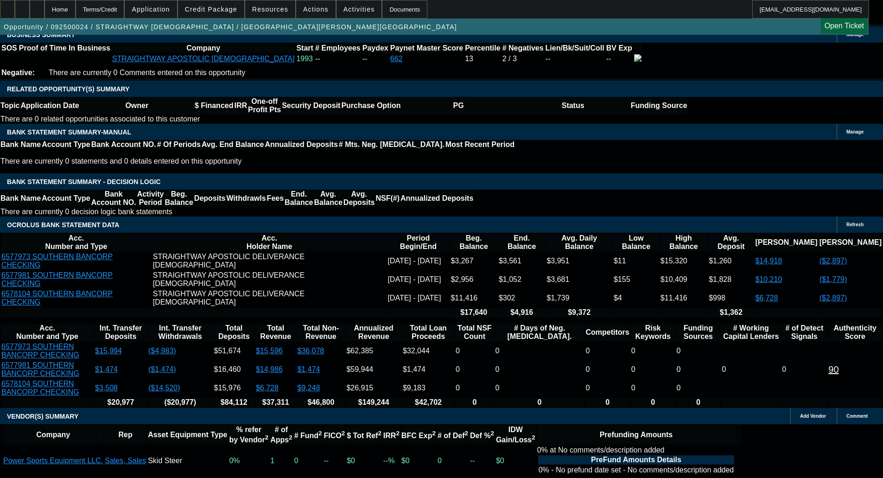
scroll to position [1479, 0]
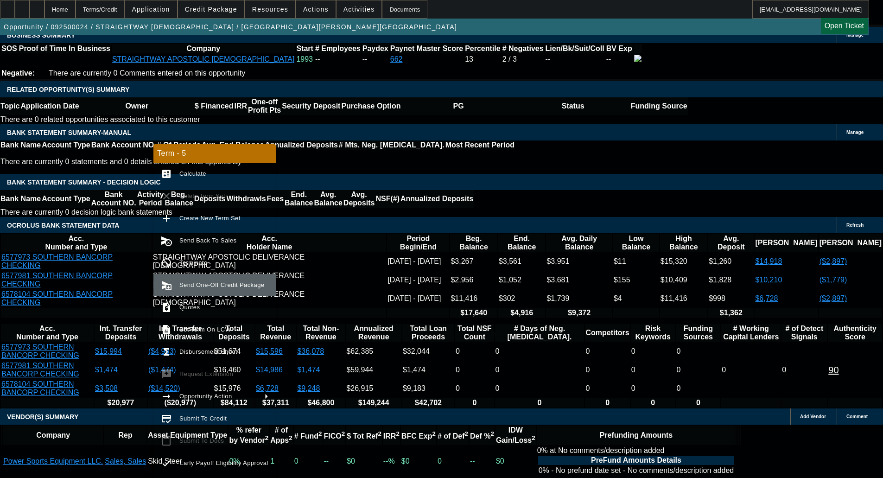
click at [204, 284] on span "Send One-Off Credit Package" at bounding box center [221, 284] width 85 height 7
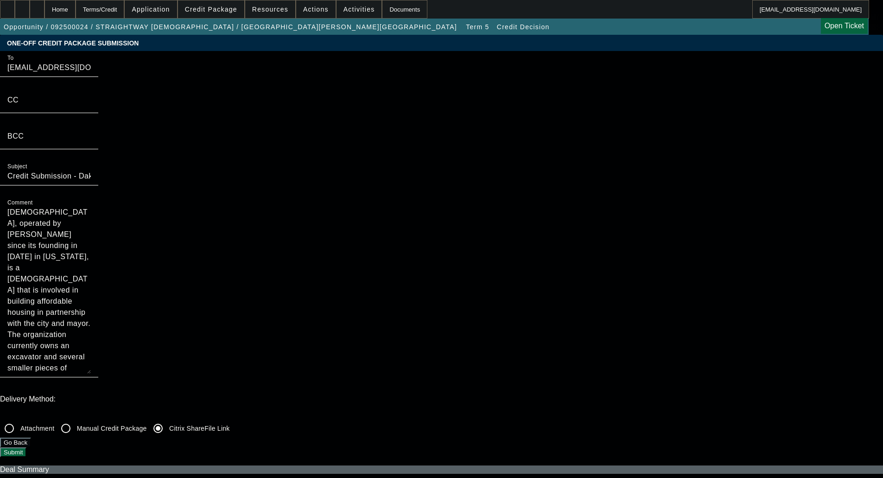
click at [26, 447] on button "Submit" at bounding box center [13, 452] width 26 height 10
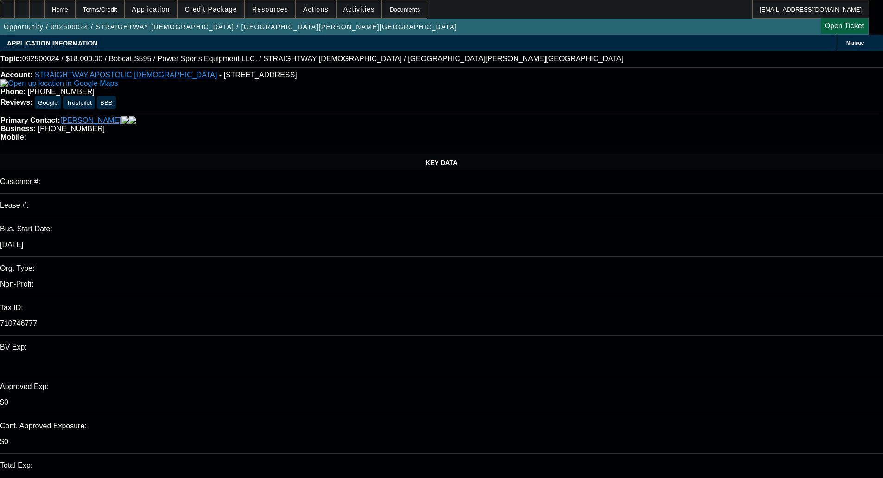
select select "0"
select select "5"
select select "0.15"
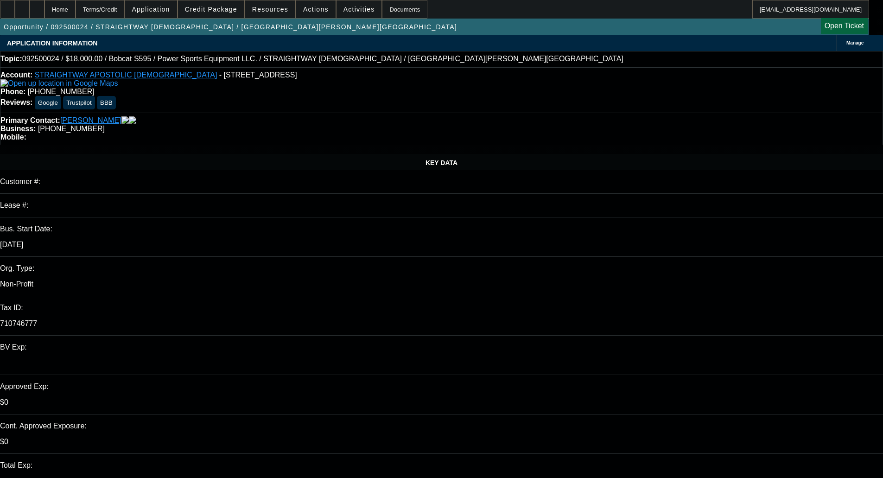
select select "0"
select select "0.1"
select select "4"
select select "0.15"
select select "0"
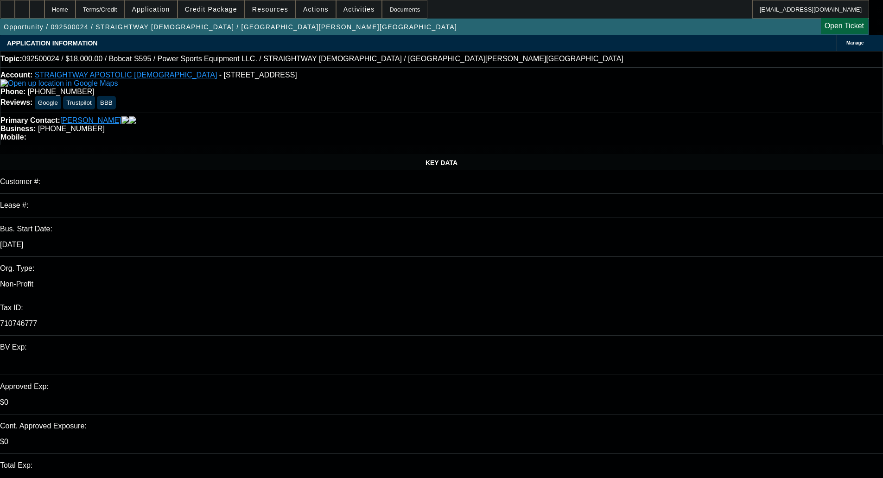
select select "0.1"
select select "4"
select select "0.15"
select select "0"
select select "0.1"
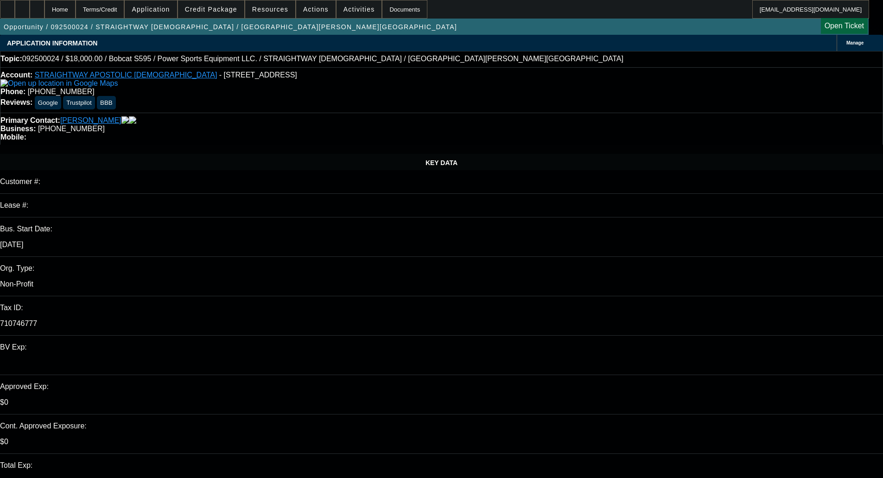
select select "4"
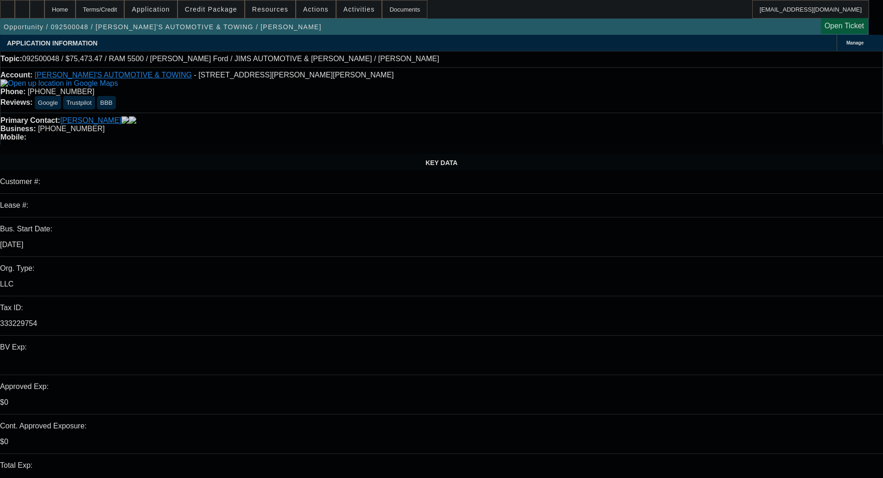
select select "0"
select select "3"
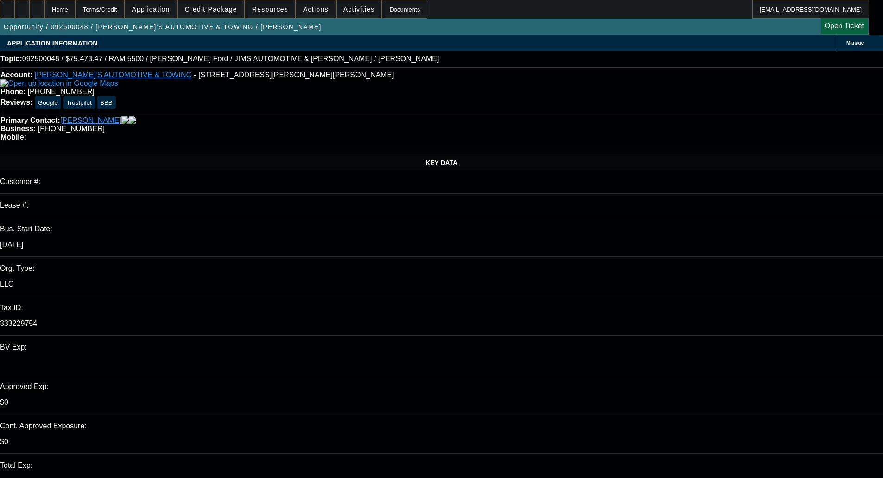
select select "0.1"
select select "4"
select select "0"
select select "3"
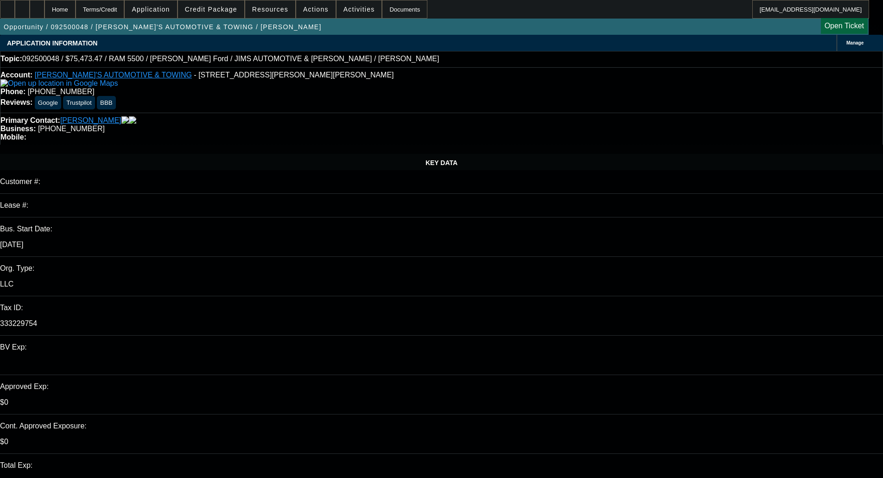
select select "0"
select select "6"
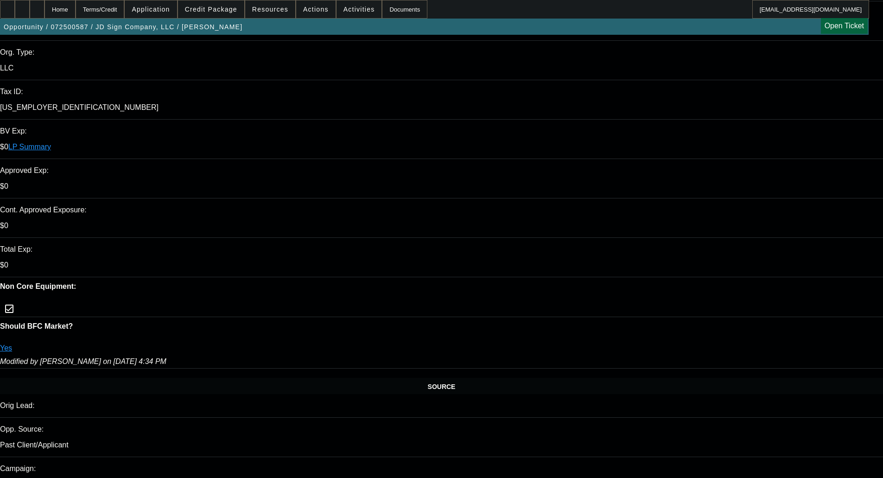
select select "0"
select select "2"
select select "0"
select select "6"
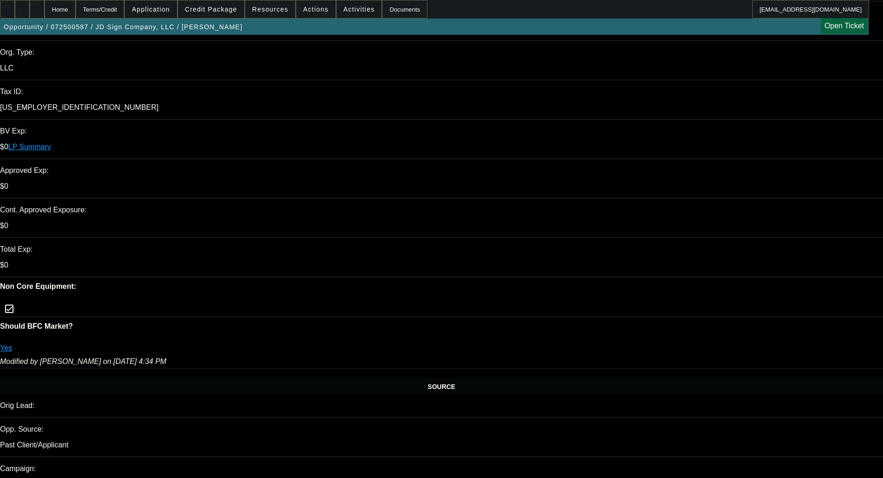
select select "0"
select select "2"
select select "0"
select select "6"
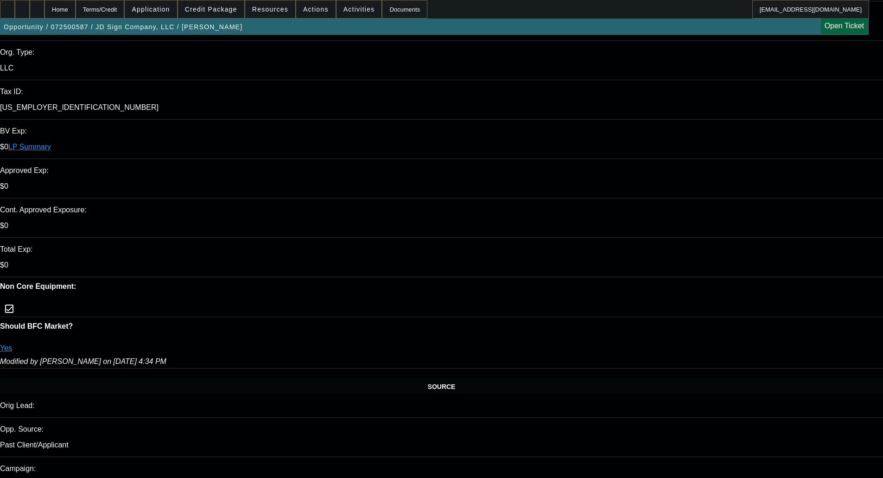
select select "0"
select select "2"
select select "0"
select select "6"
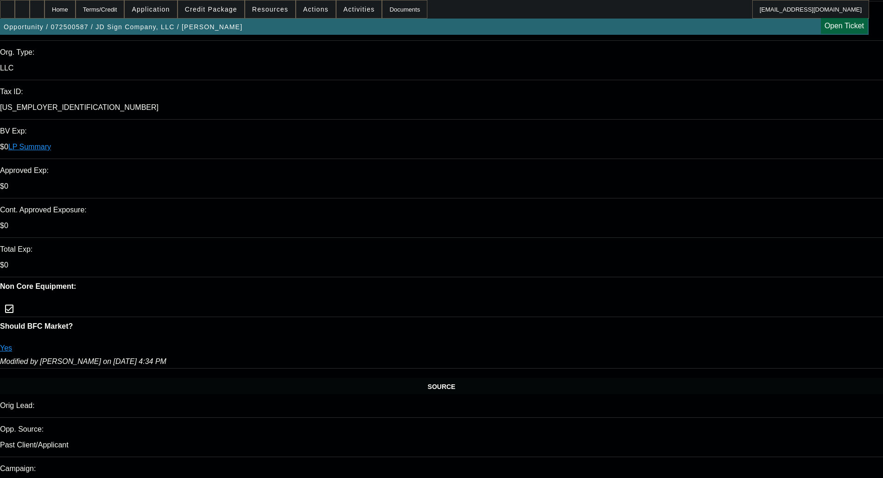
select select "0"
select select "6"
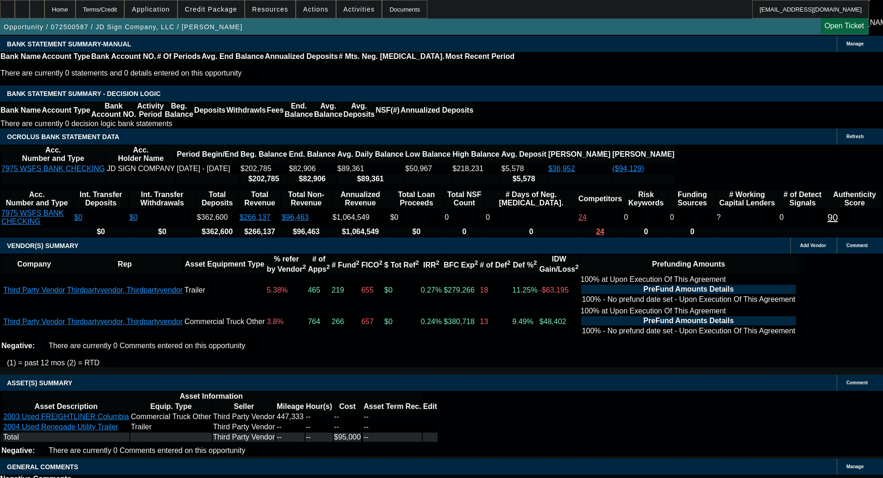
scroll to position [1432, 0]
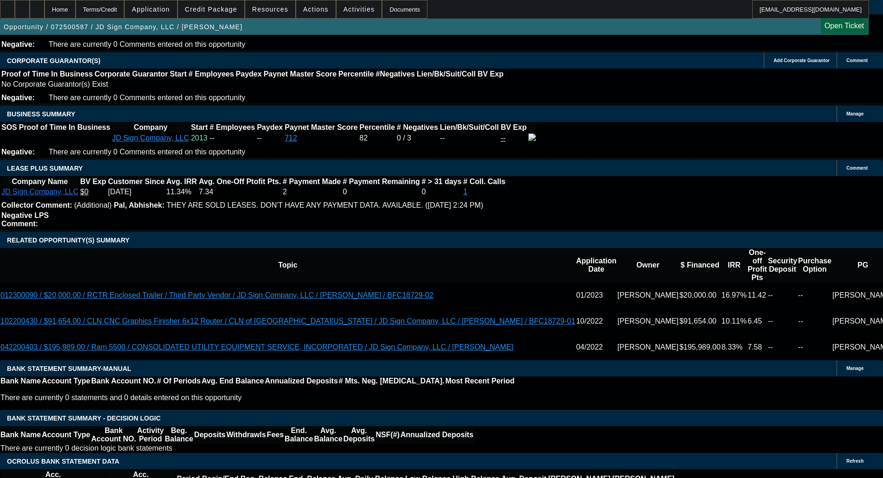
click at [220, 11] on span "Credit Package" at bounding box center [211, 9] width 52 height 7
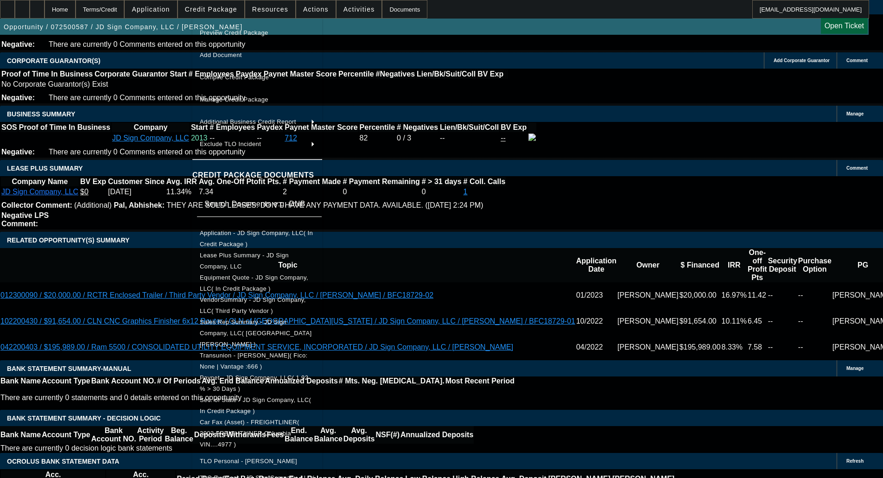
click at [145, 219] on div at bounding box center [441, 239] width 883 height 478
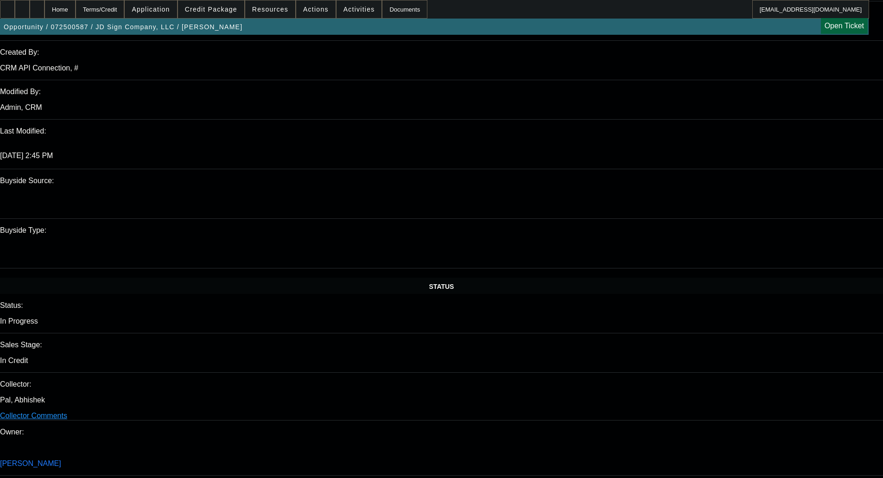
scroll to position [788, 0]
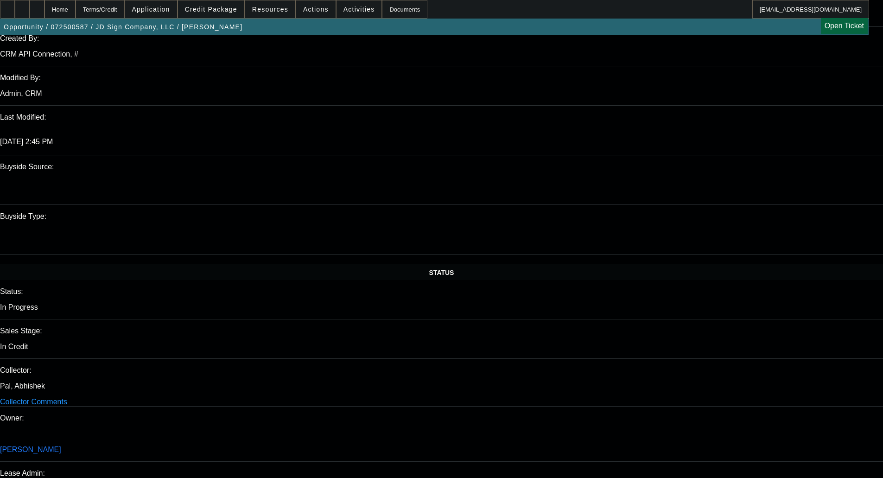
click at [220, 12] on span "Credit Package" at bounding box center [211, 9] width 52 height 7
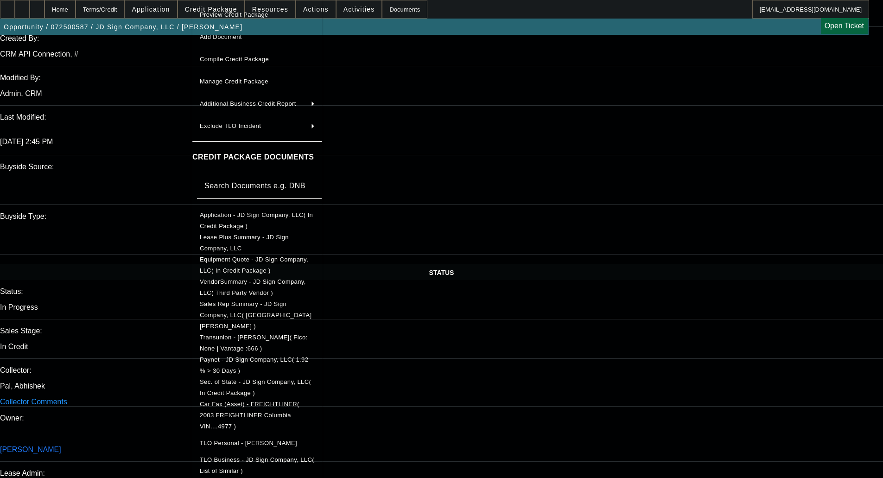
scroll to position [164, 0]
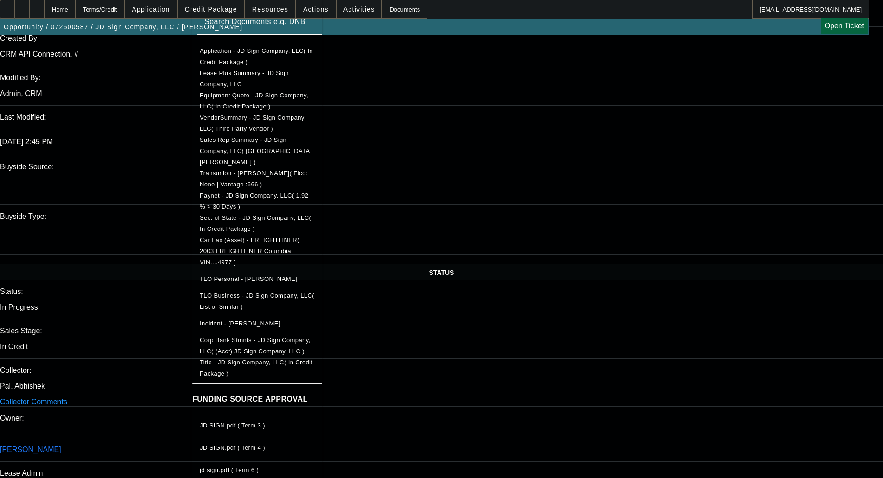
click at [284, 359] on span "Title - JD Sign Company, LLC( In Credit Package )" at bounding box center [256, 368] width 113 height 18
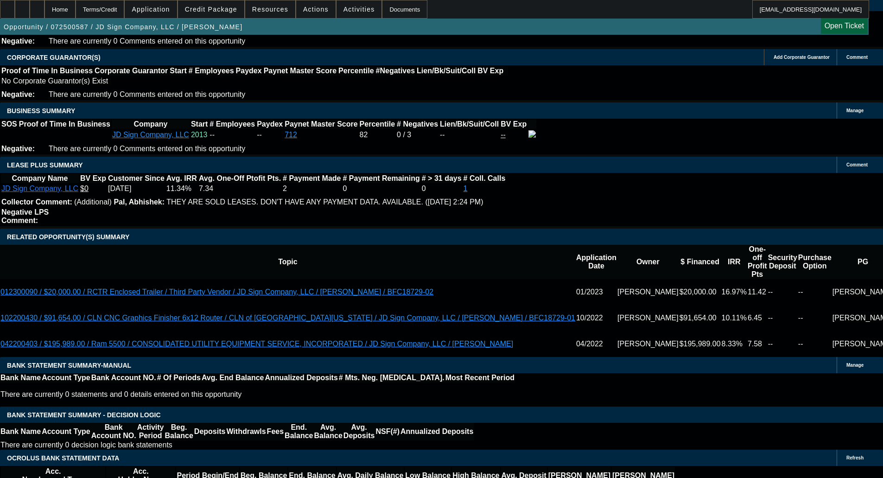
scroll to position [1436, 0]
click at [221, 7] on span "Credit Package" at bounding box center [211, 9] width 52 height 7
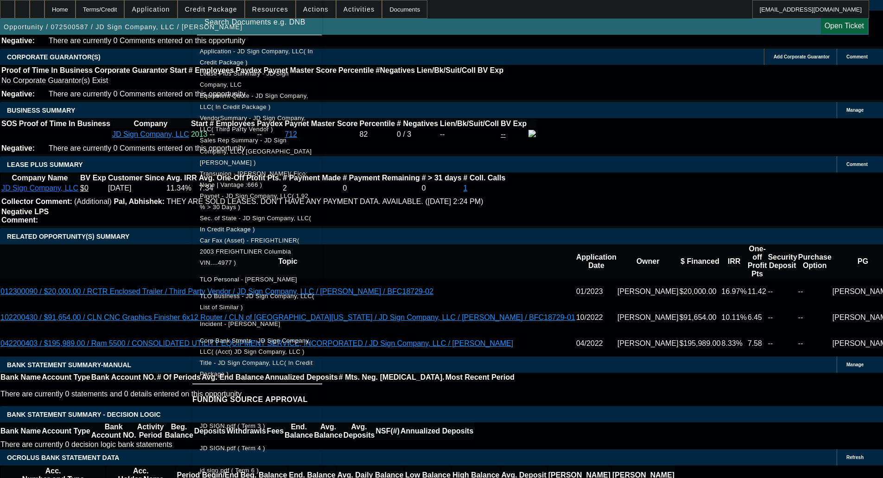
scroll to position [164, 0]
click at [296, 359] on span "Title - JD Sign Company, LLC( In Credit Package )" at bounding box center [256, 368] width 113 height 18
